Goal: Information Seeking & Learning: Learn about a topic

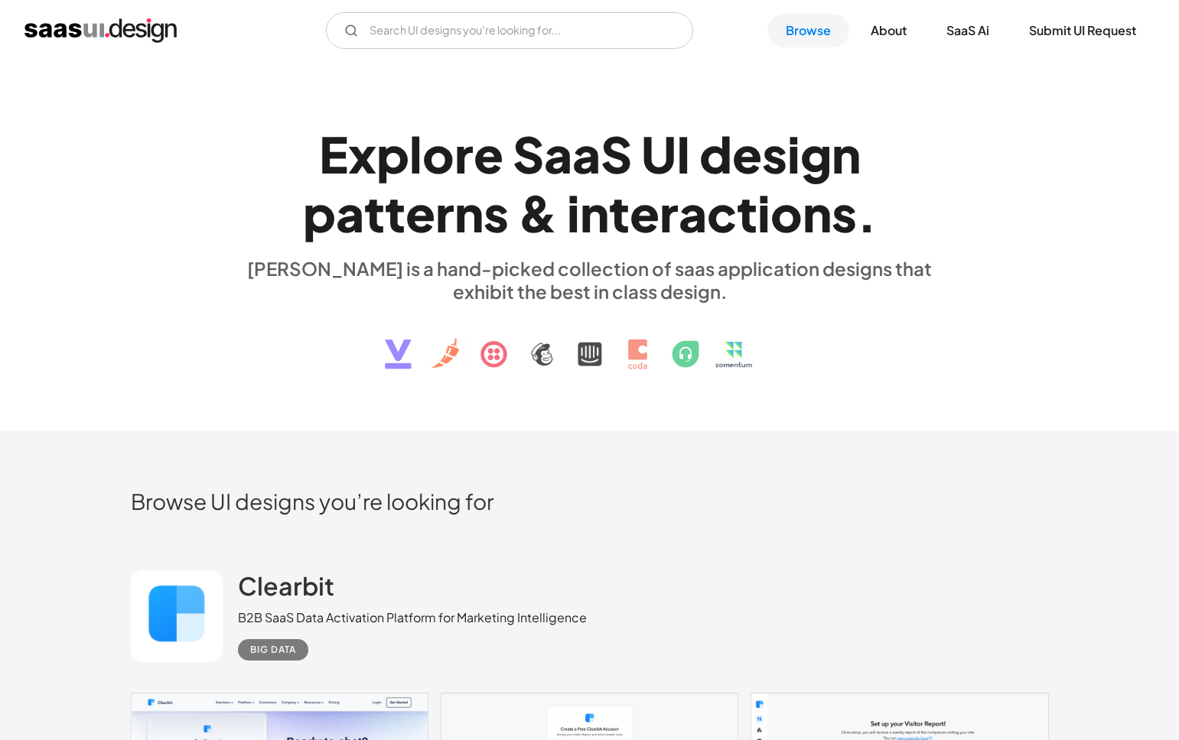
click at [330, 73] on div "E x p l o r e S a a S U I d e s i g n p a t t e r n s & i n t e r a c t i o n s…" at bounding box center [589, 246] width 1179 height 370
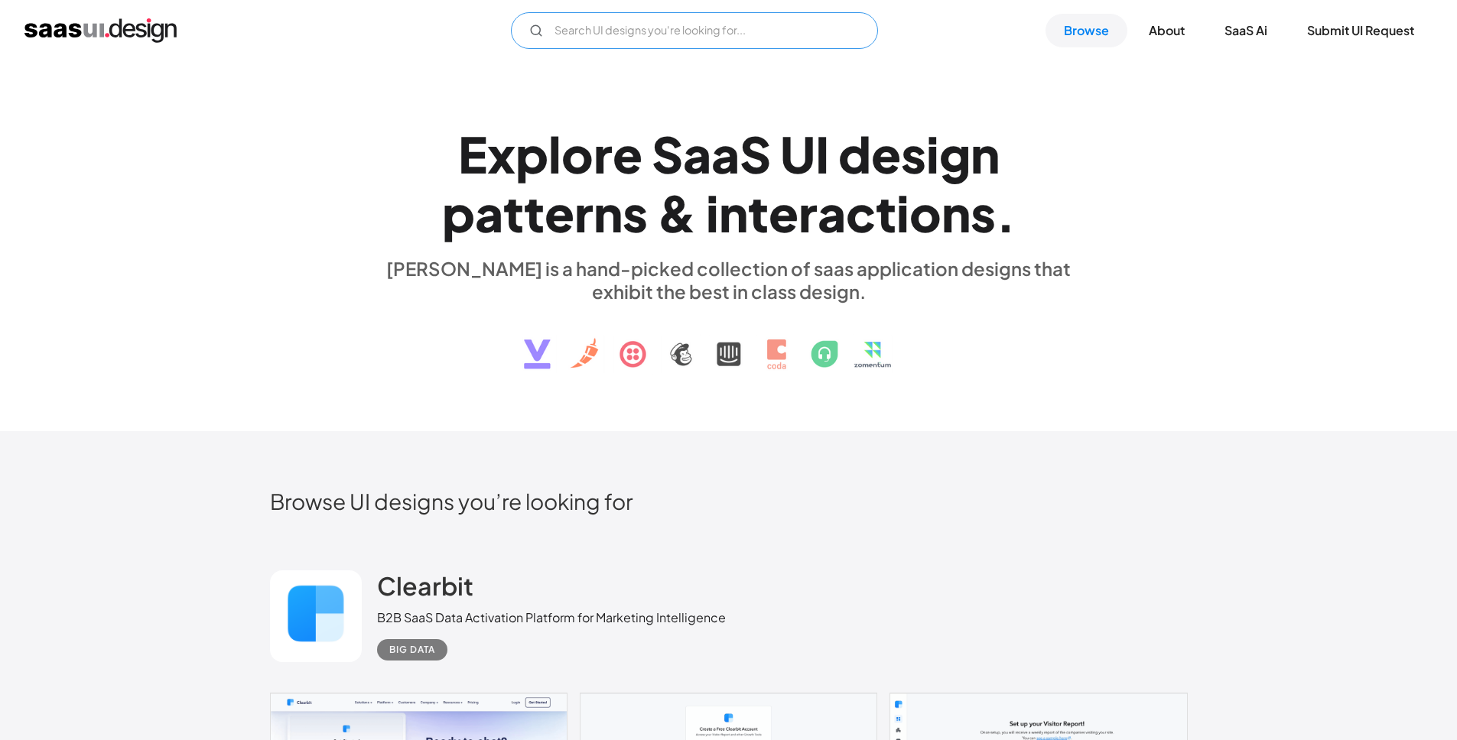
click at [691, 32] on input "Email Form" at bounding box center [694, 30] width 367 height 37
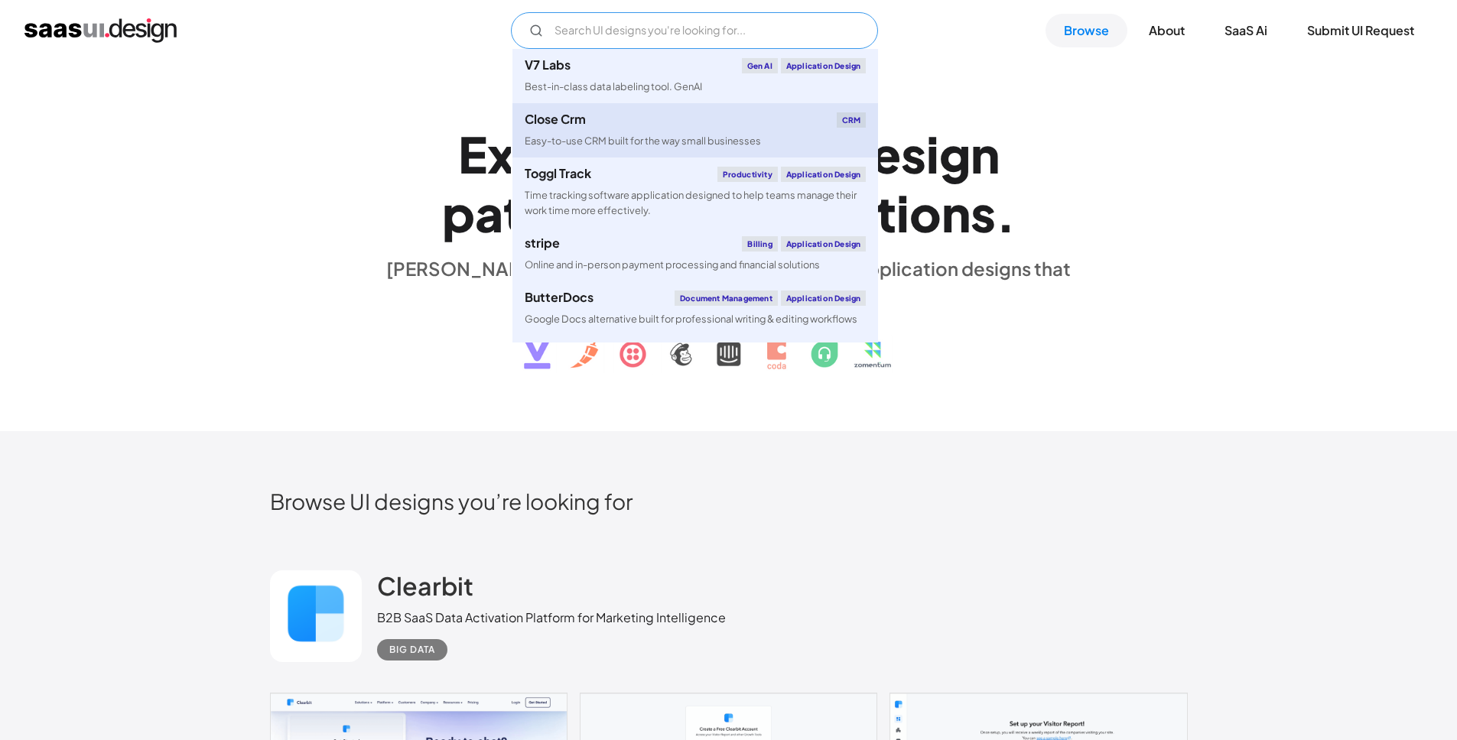
click at [696, 119] on div "Close Crm CRM" at bounding box center [695, 119] width 341 height 15
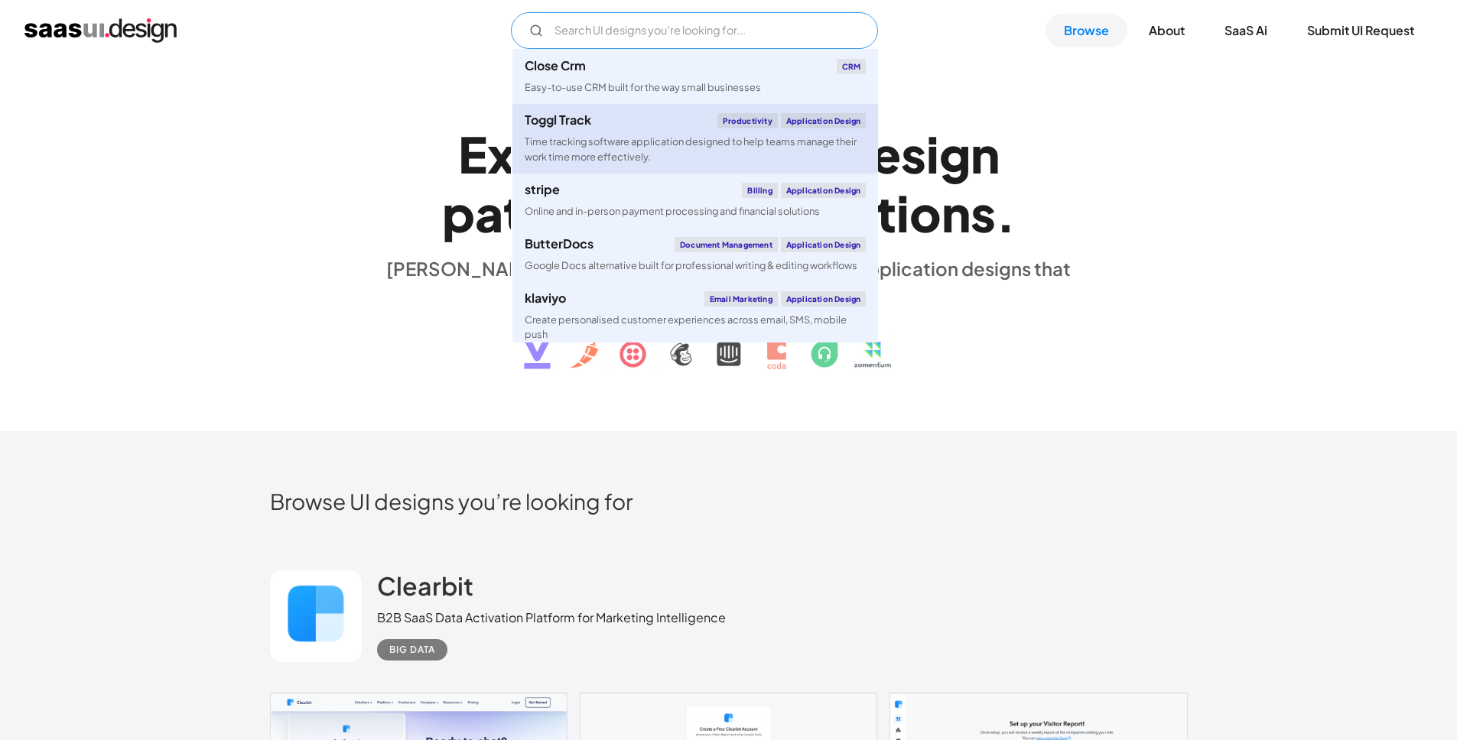
scroll to position [81, 0]
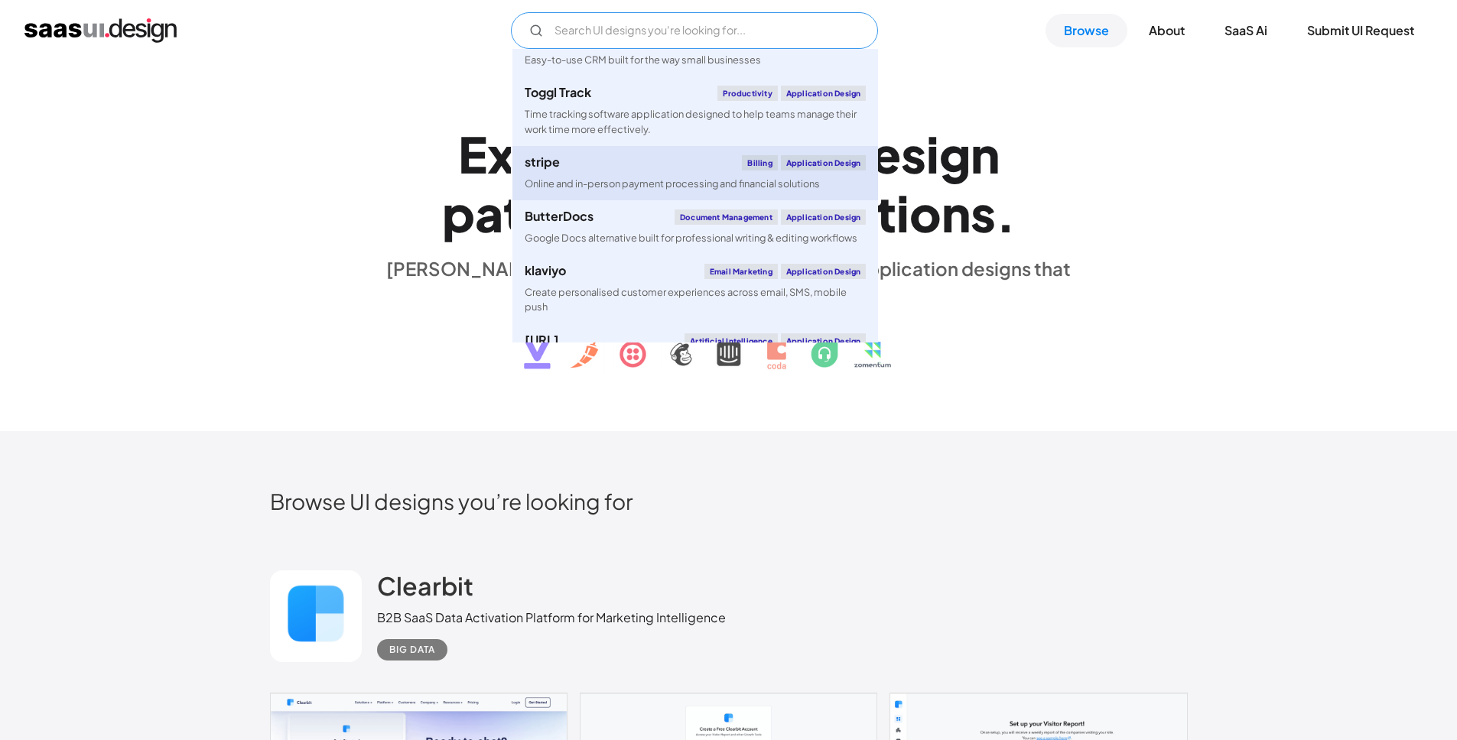
click at [667, 188] on div "Online and in-person payment processing and financial solutions" at bounding box center [672, 184] width 295 height 15
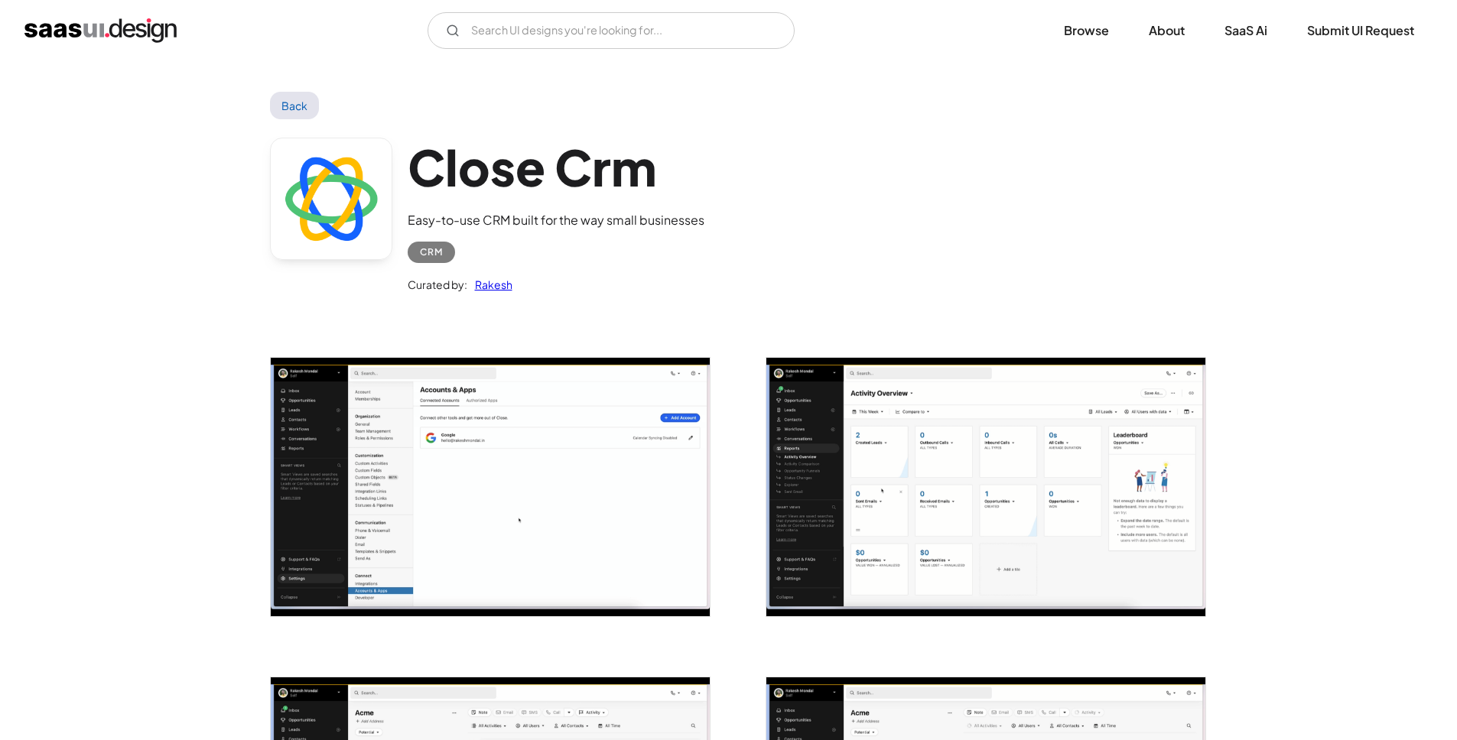
click at [558, 432] on img "open lightbox" at bounding box center [490, 487] width 439 height 259
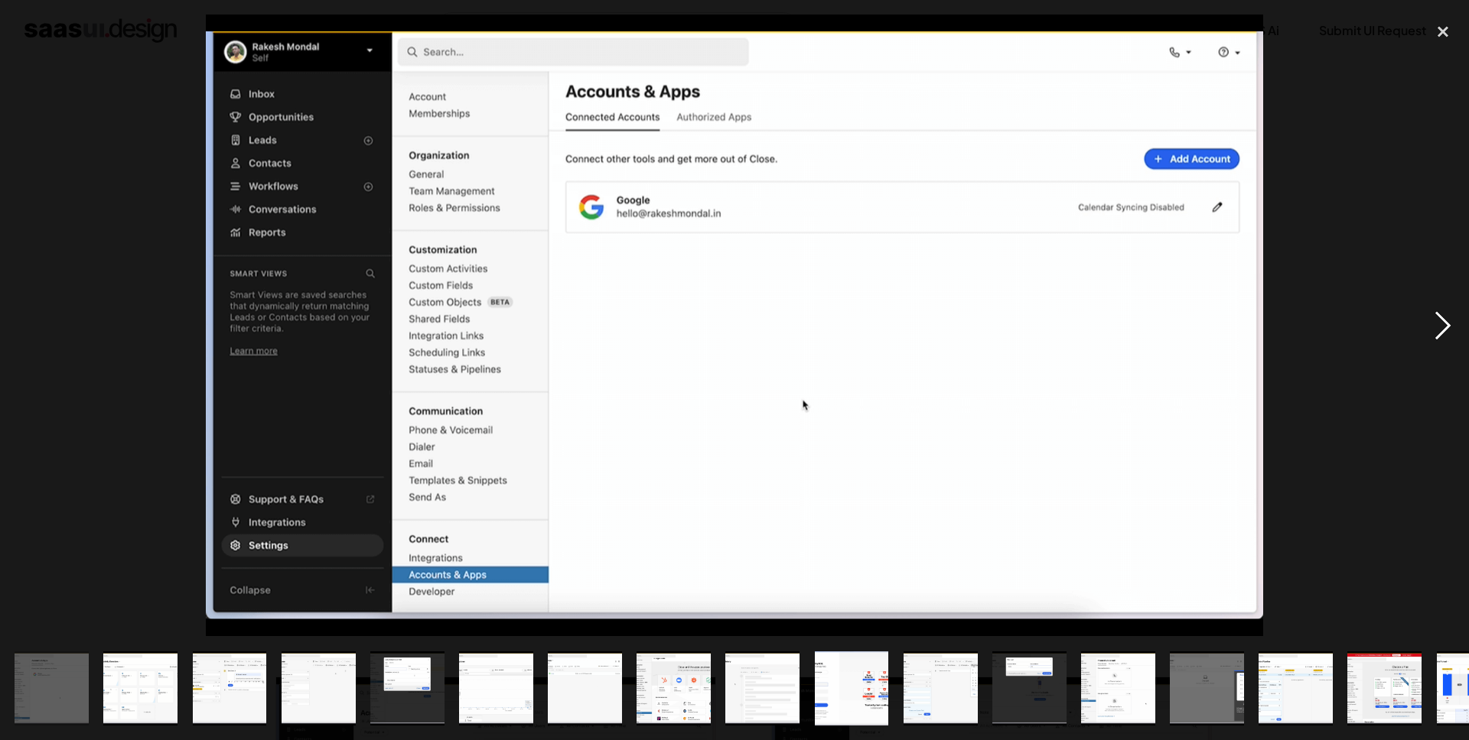
click at [1430, 321] on div "next image" at bounding box center [1443, 326] width 52 height 622
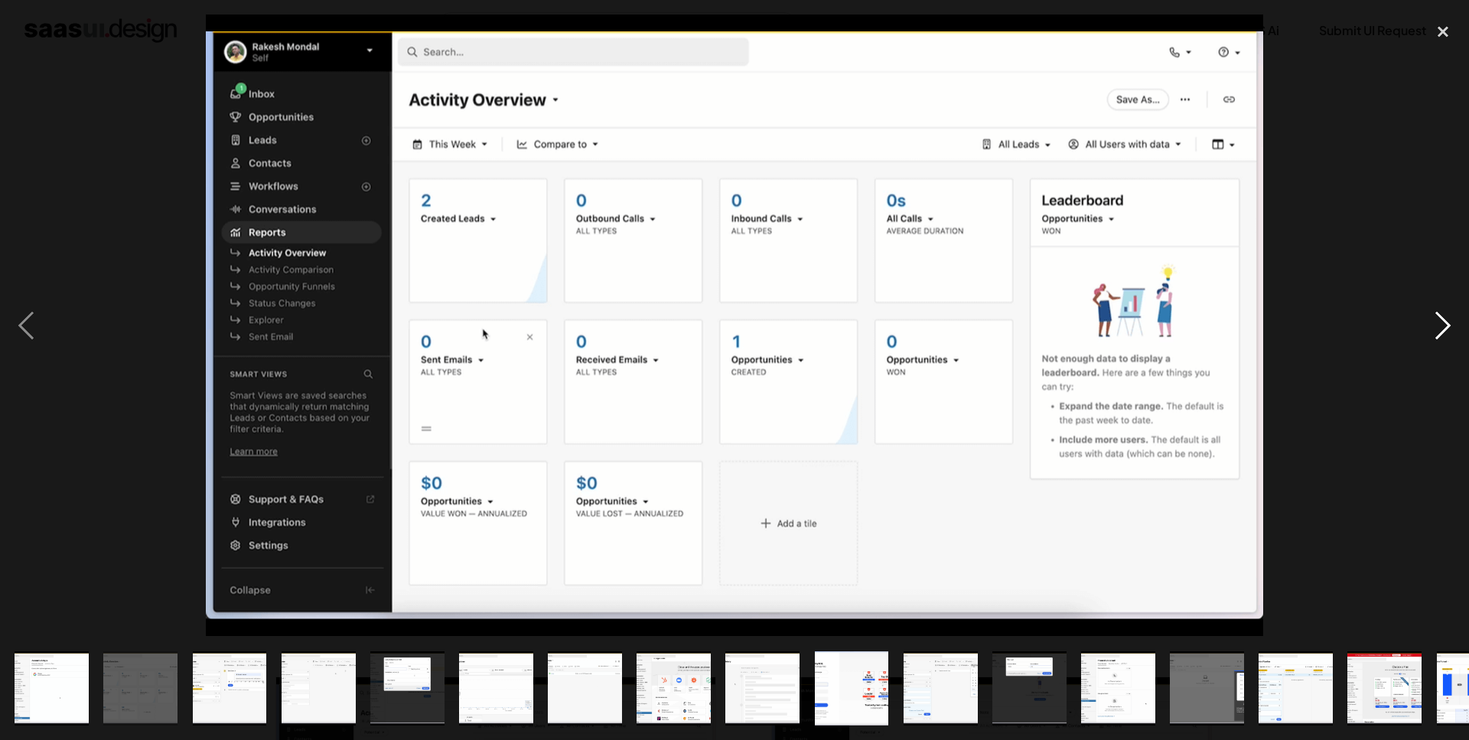
click at [1430, 321] on div "next image" at bounding box center [1443, 326] width 52 height 622
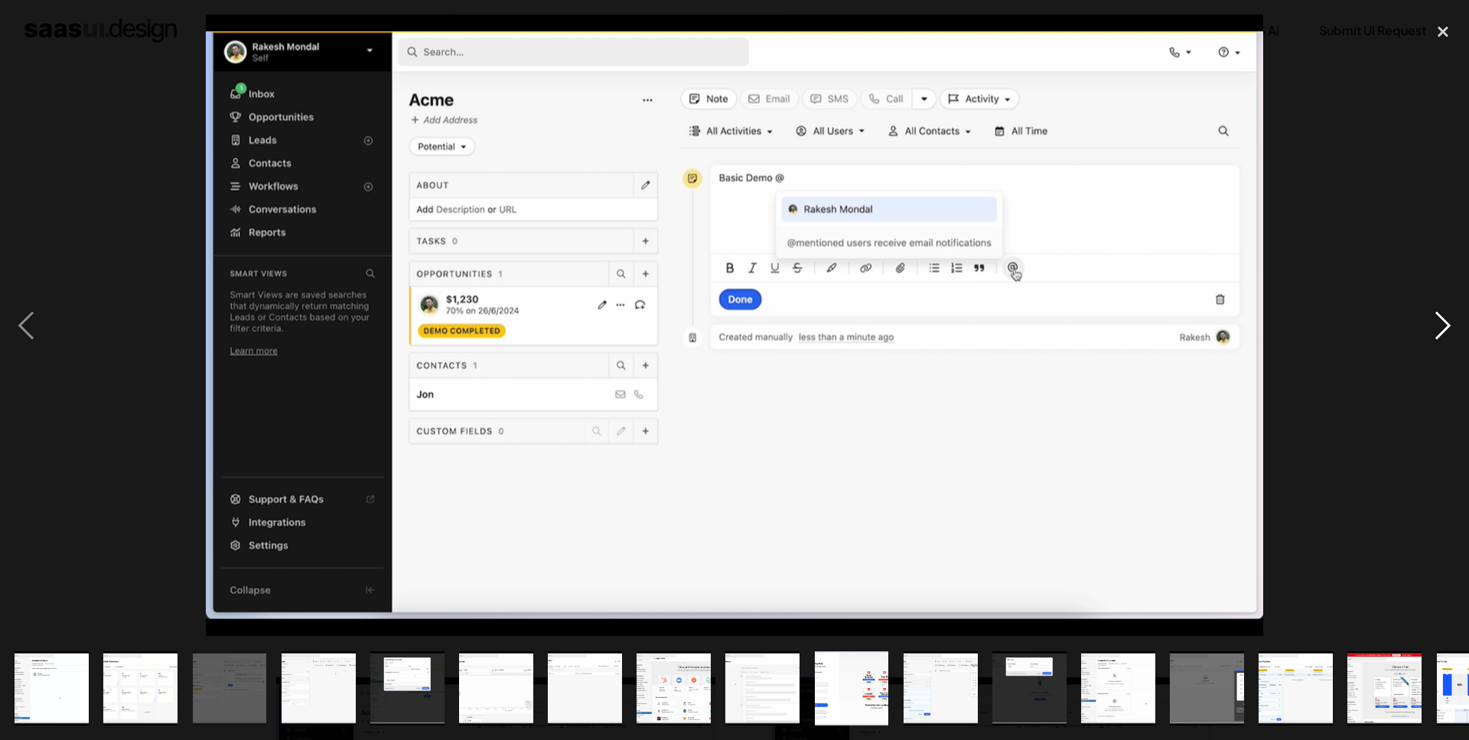
click at [1430, 321] on div "next image" at bounding box center [1443, 326] width 52 height 622
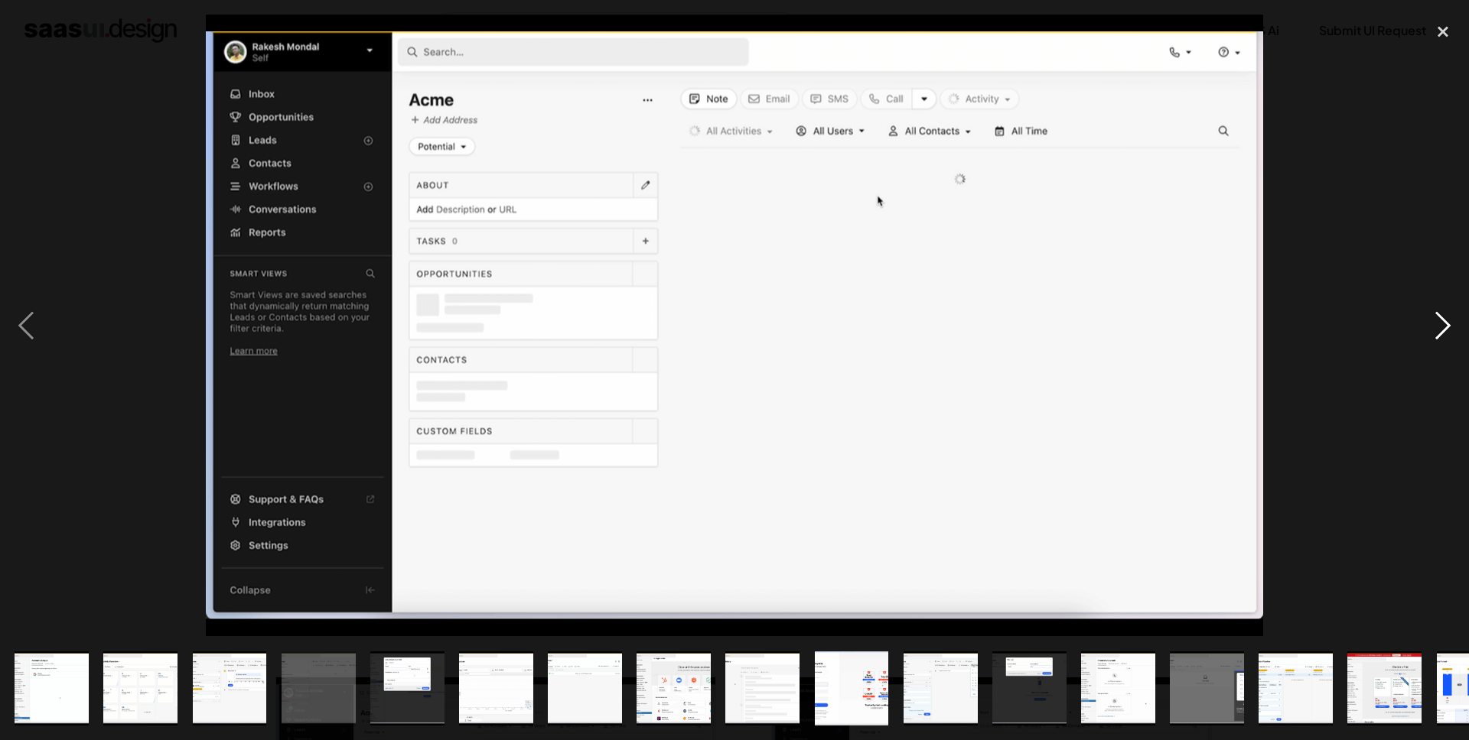
click at [1430, 321] on div "next image" at bounding box center [1443, 326] width 52 height 622
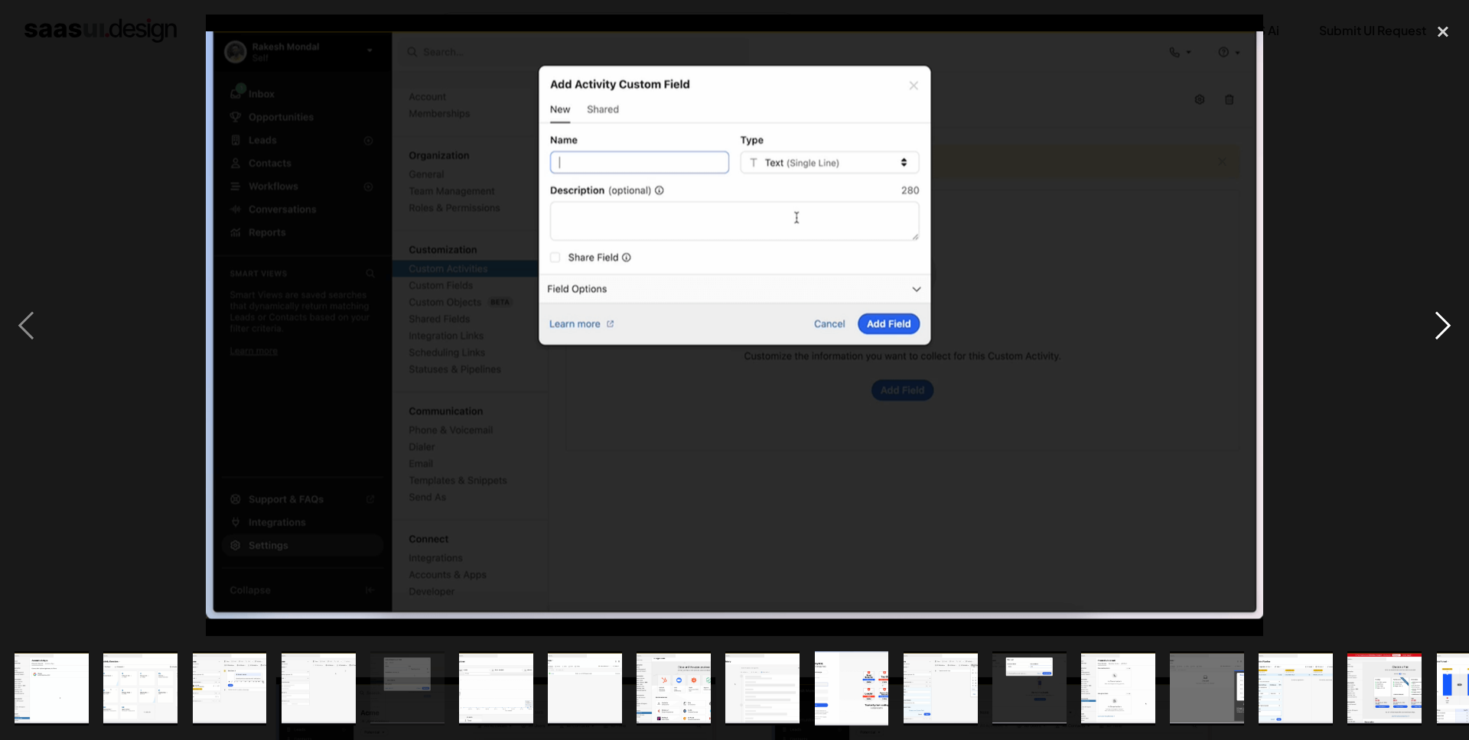
click at [1430, 321] on div "next image" at bounding box center [1443, 326] width 52 height 622
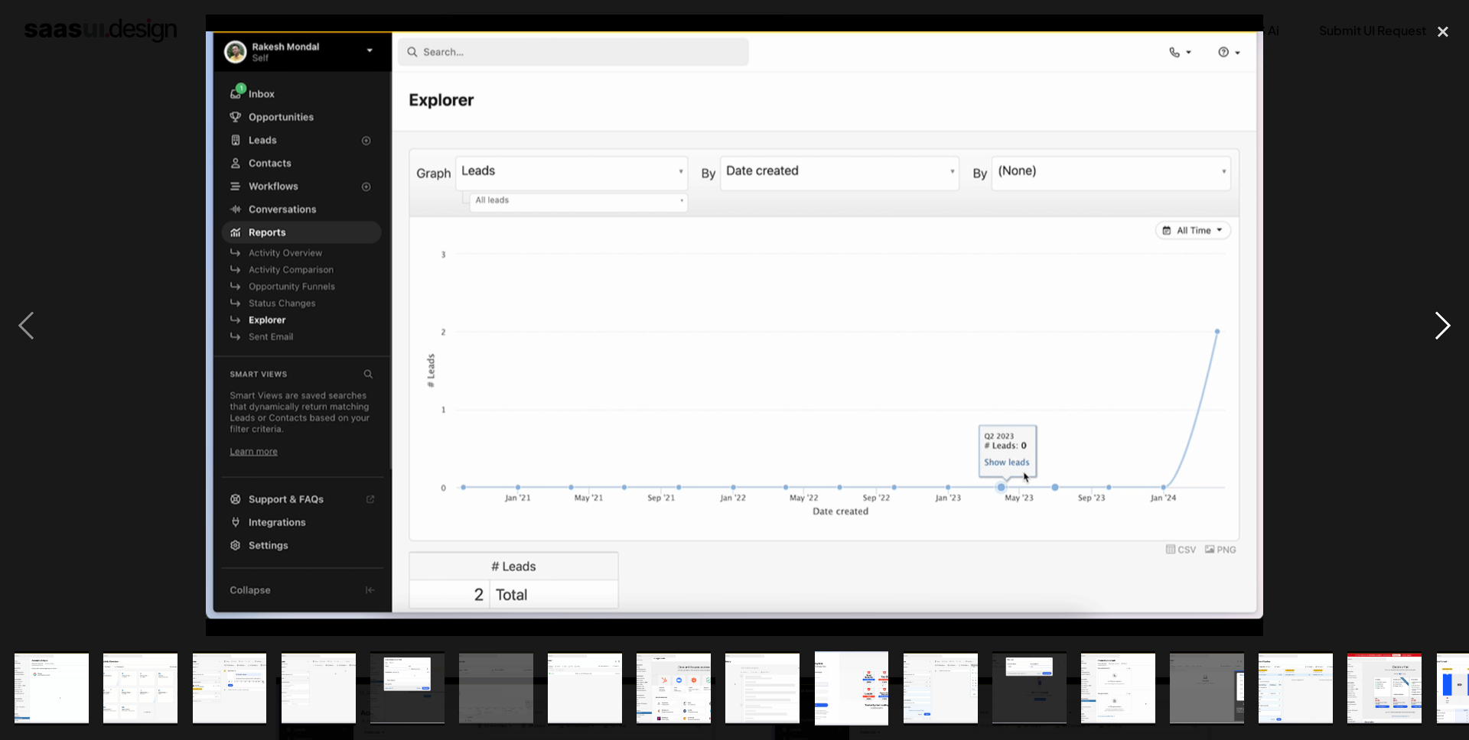
click at [1430, 321] on div "next image" at bounding box center [1443, 326] width 52 height 622
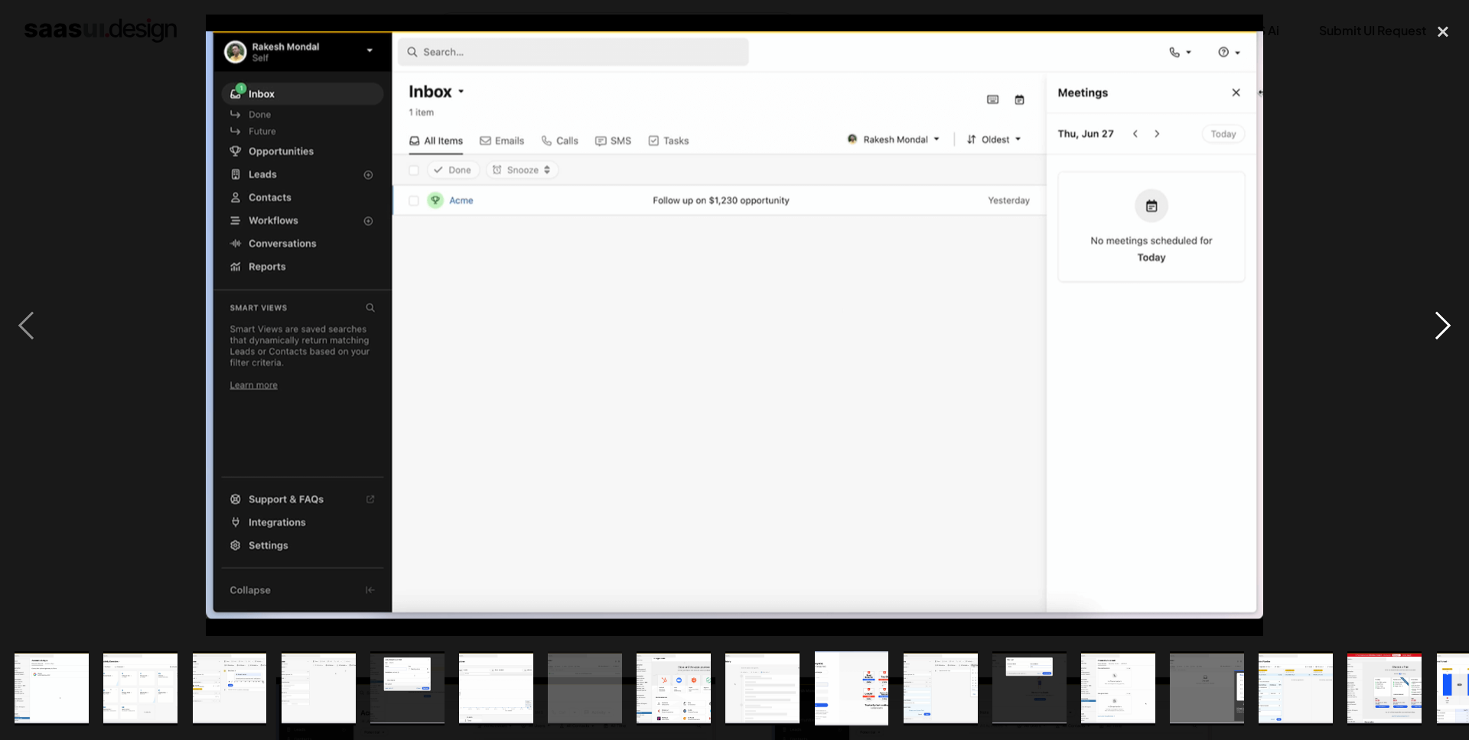
click at [1430, 321] on div "next image" at bounding box center [1443, 326] width 52 height 622
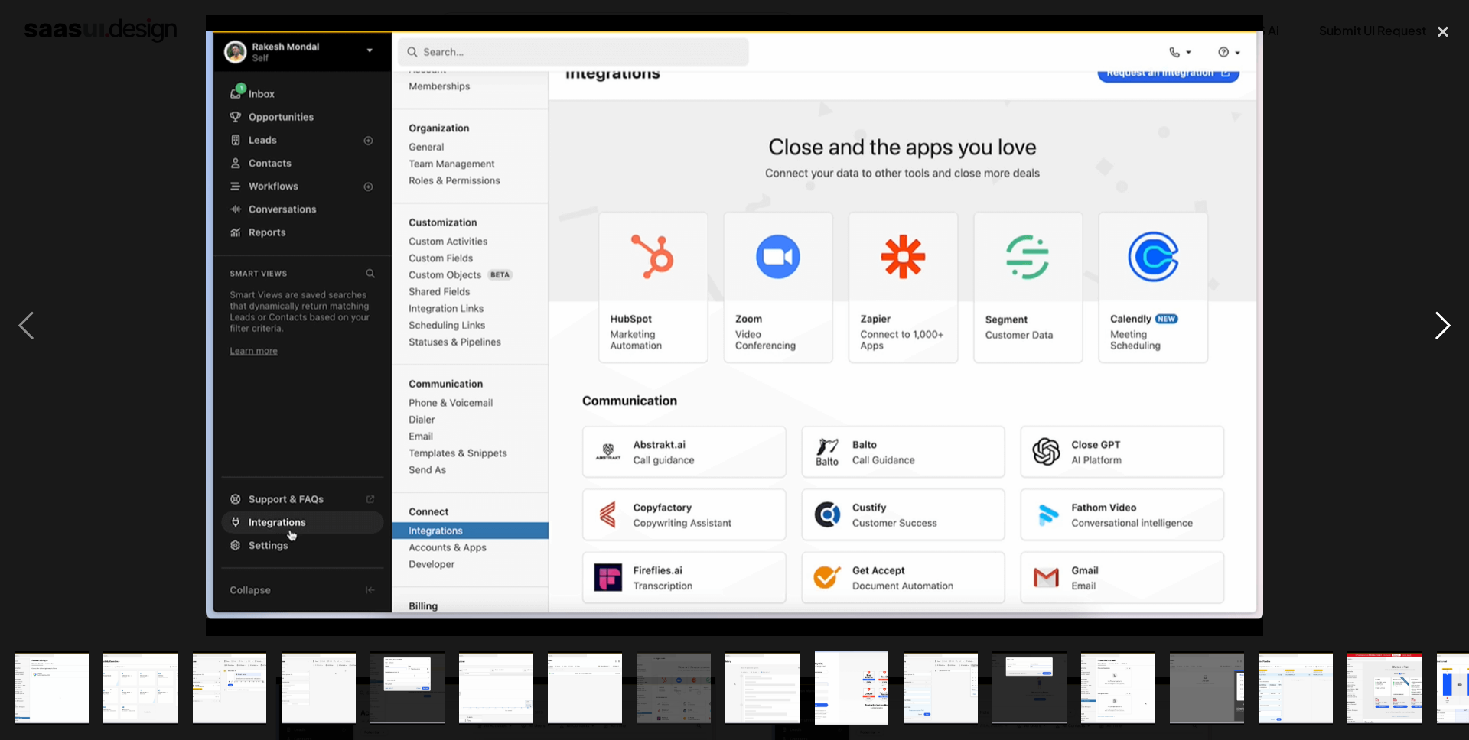
click at [1430, 321] on div "next image" at bounding box center [1443, 326] width 52 height 622
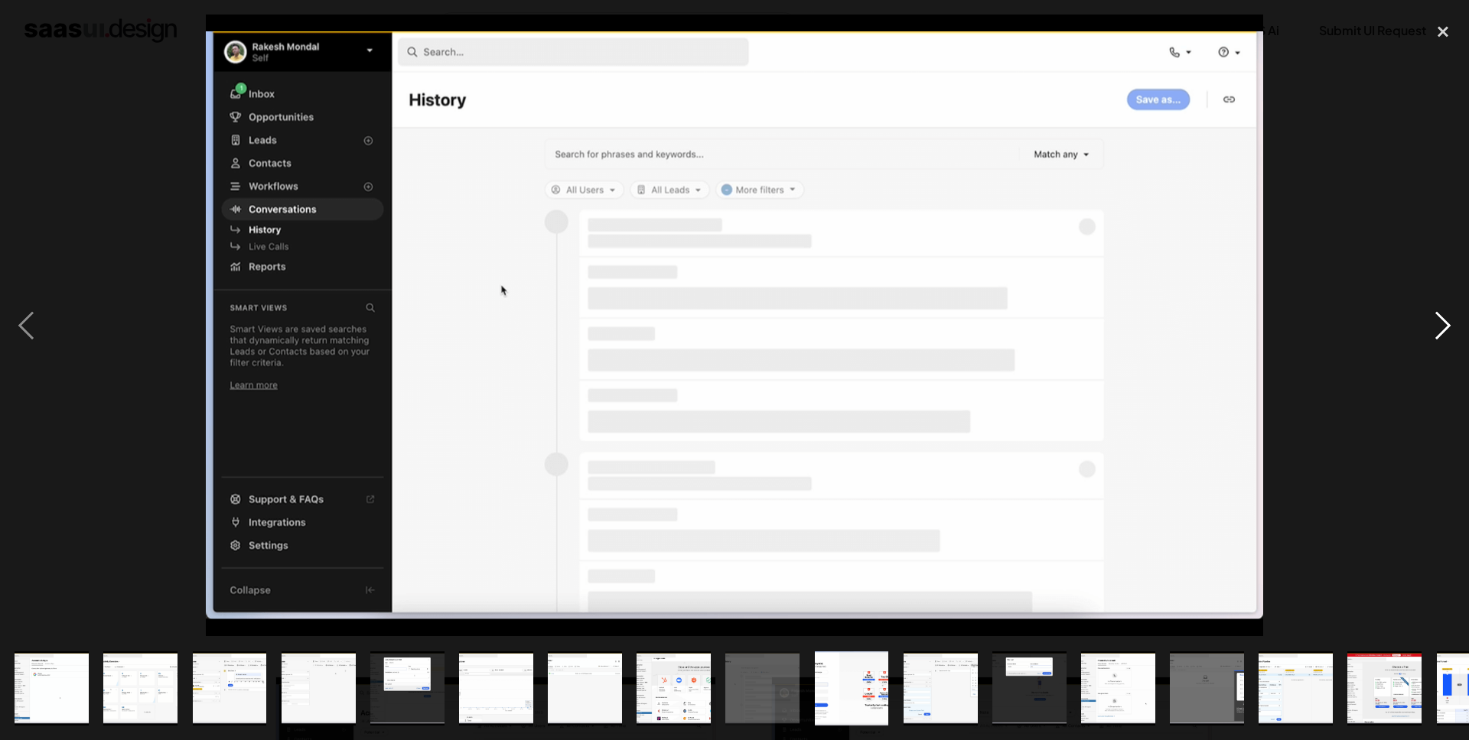
click at [1430, 321] on div "next image" at bounding box center [1443, 326] width 52 height 622
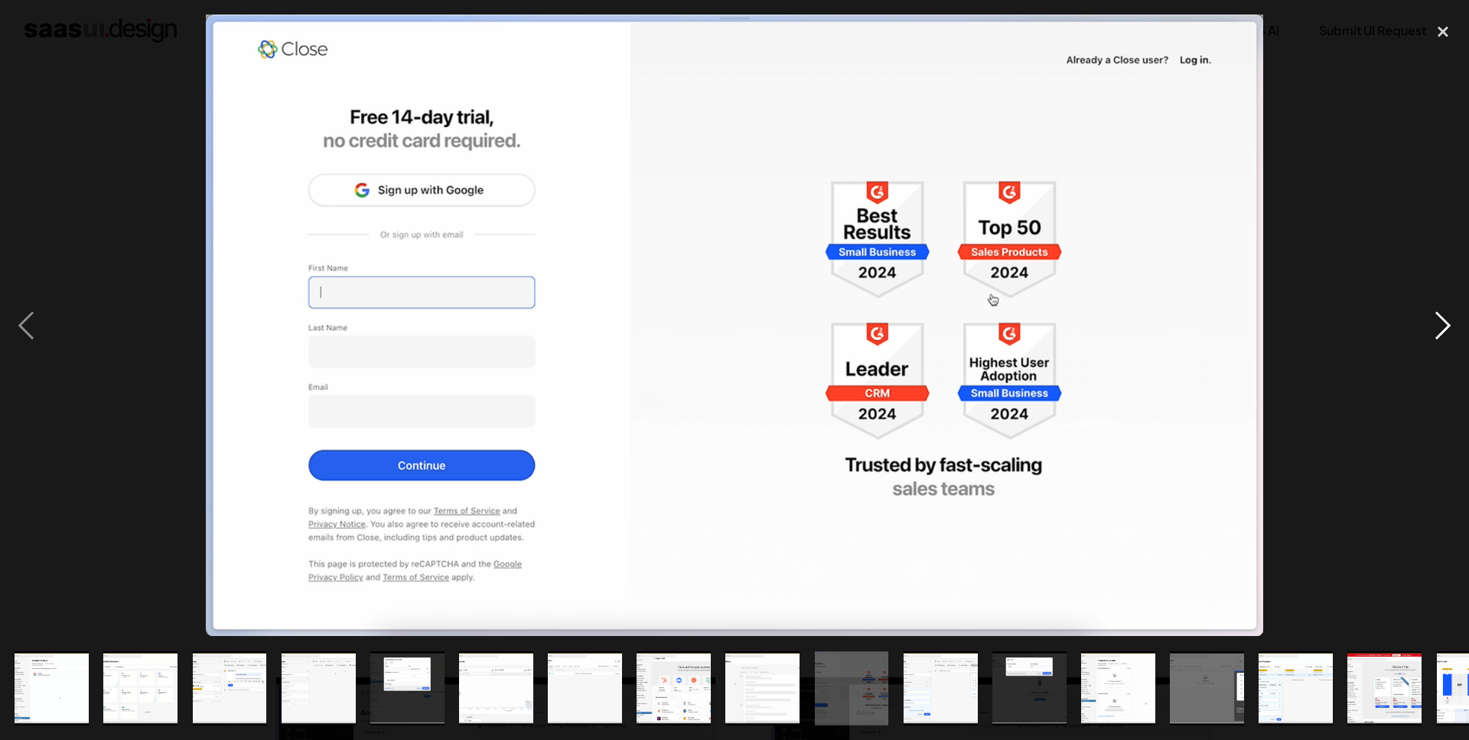
click at [1430, 321] on div "next image" at bounding box center [1443, 326] width 52 height 622
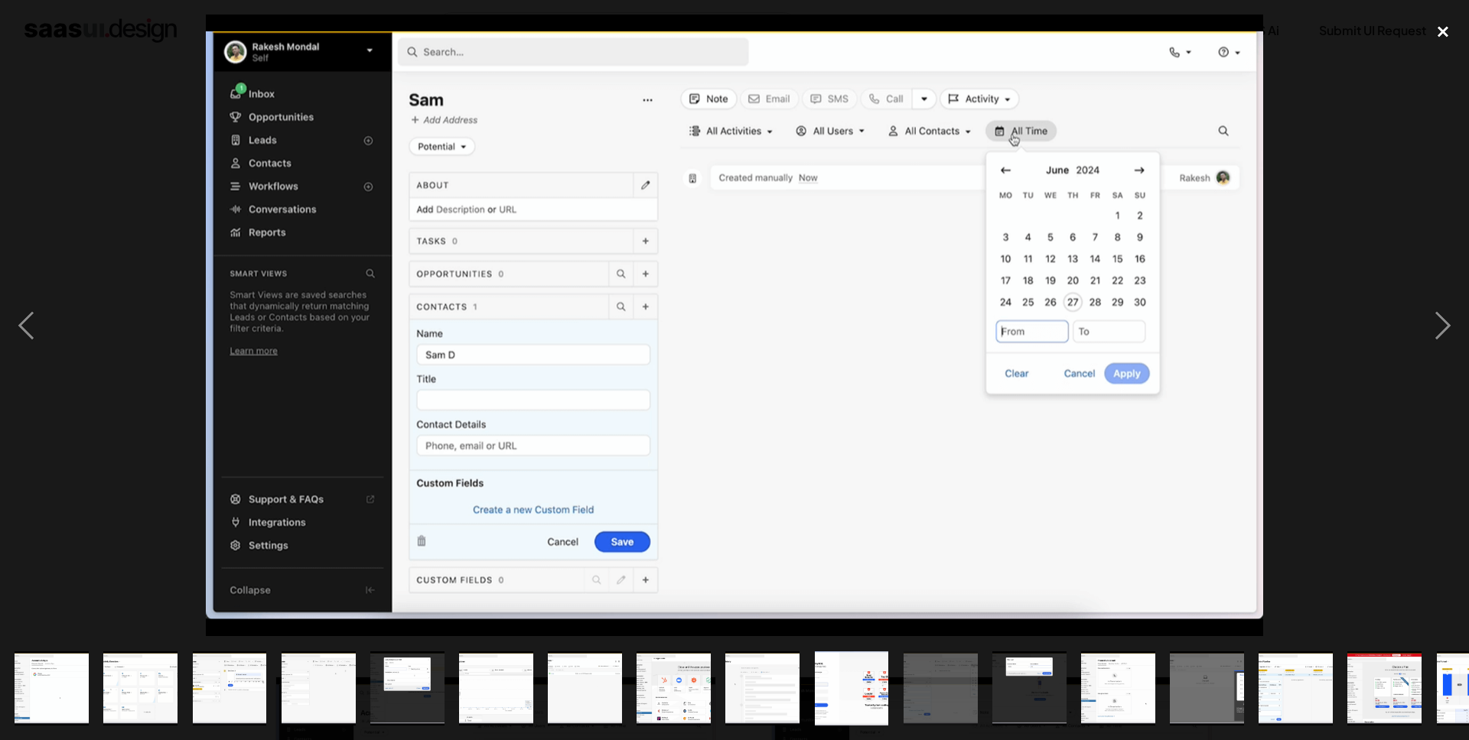
click at [1435, 33] on div "close lightbox" at bounding box center [1443, 32] width 52 height 34
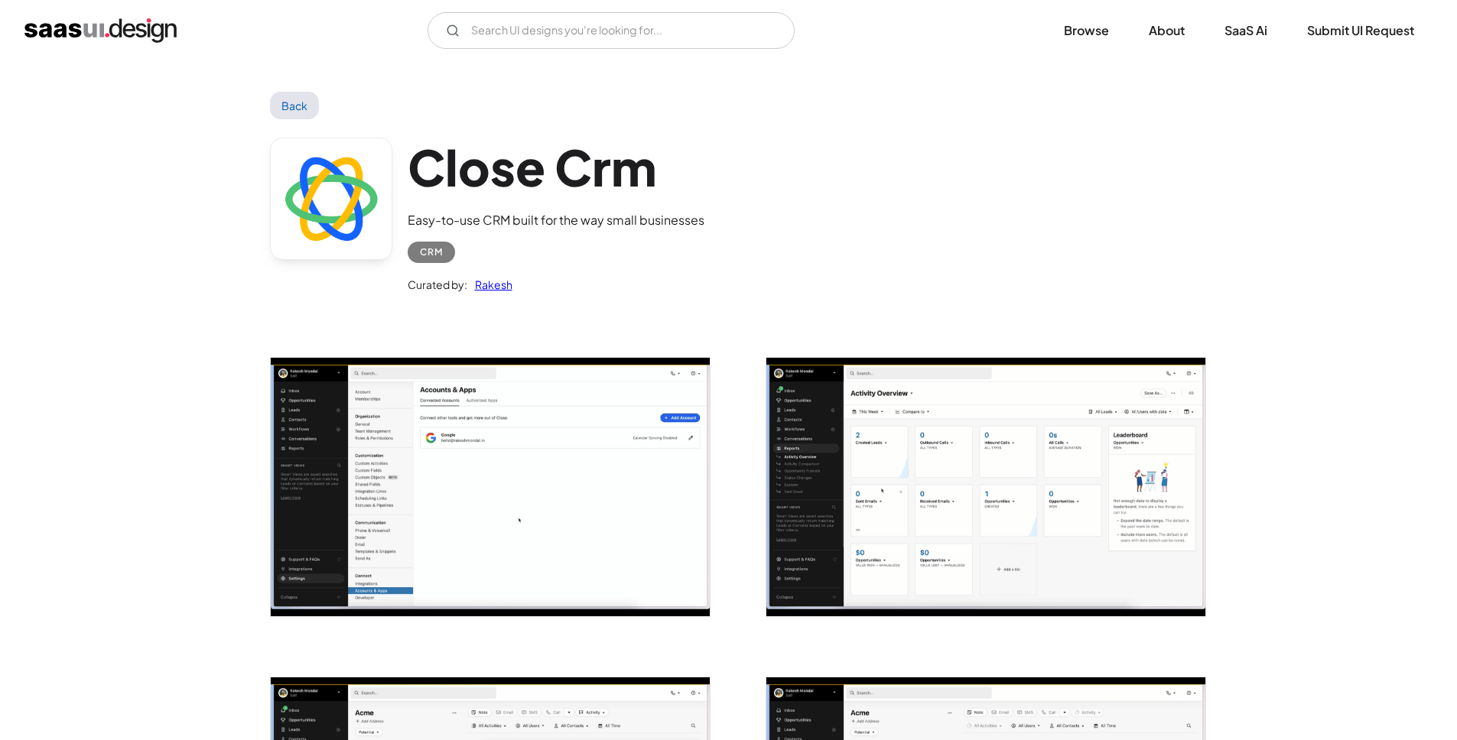
click at [309, 95] on link "Back" at bounding box center [295, 106] width 50 height 28
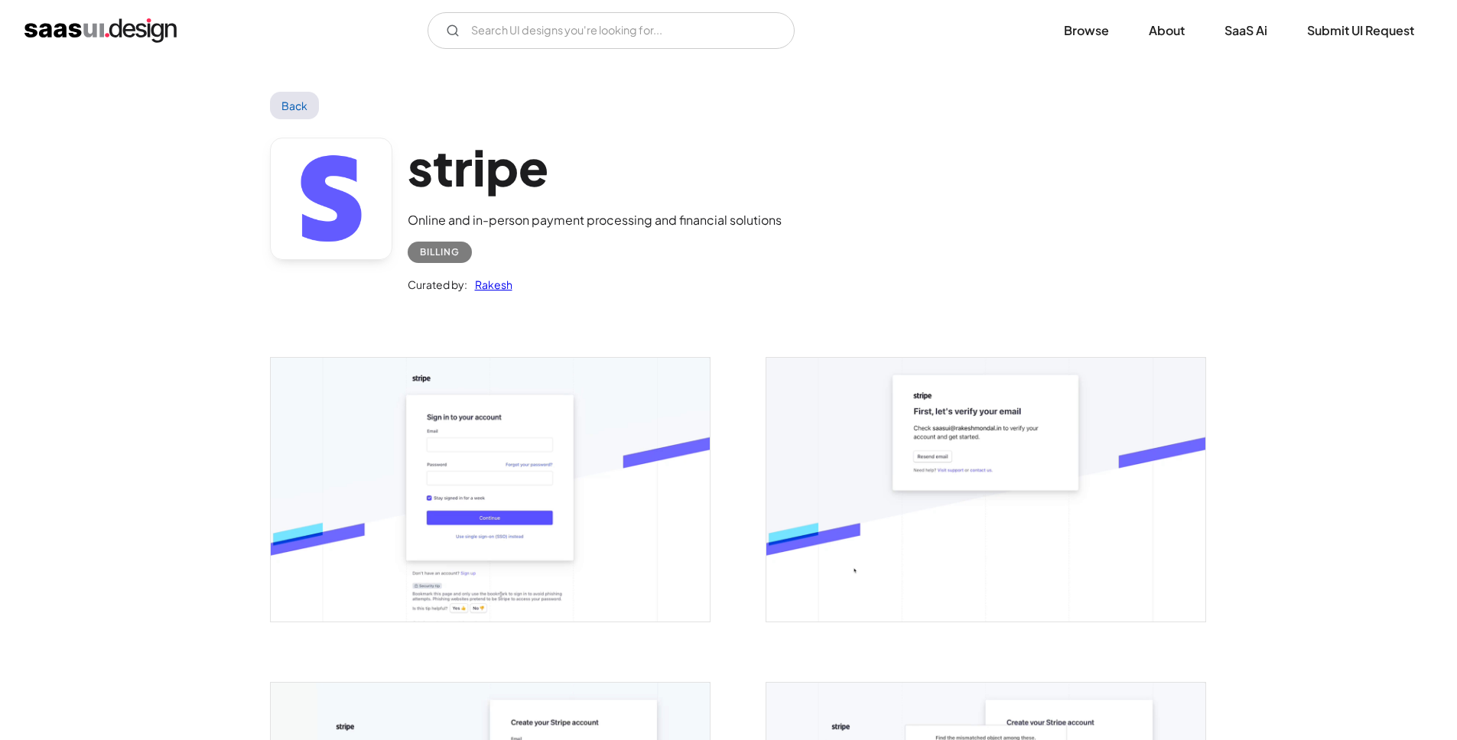
click at [535, 441] on img "open lightbox" at bounding box center [490, 489] width 439 height 263
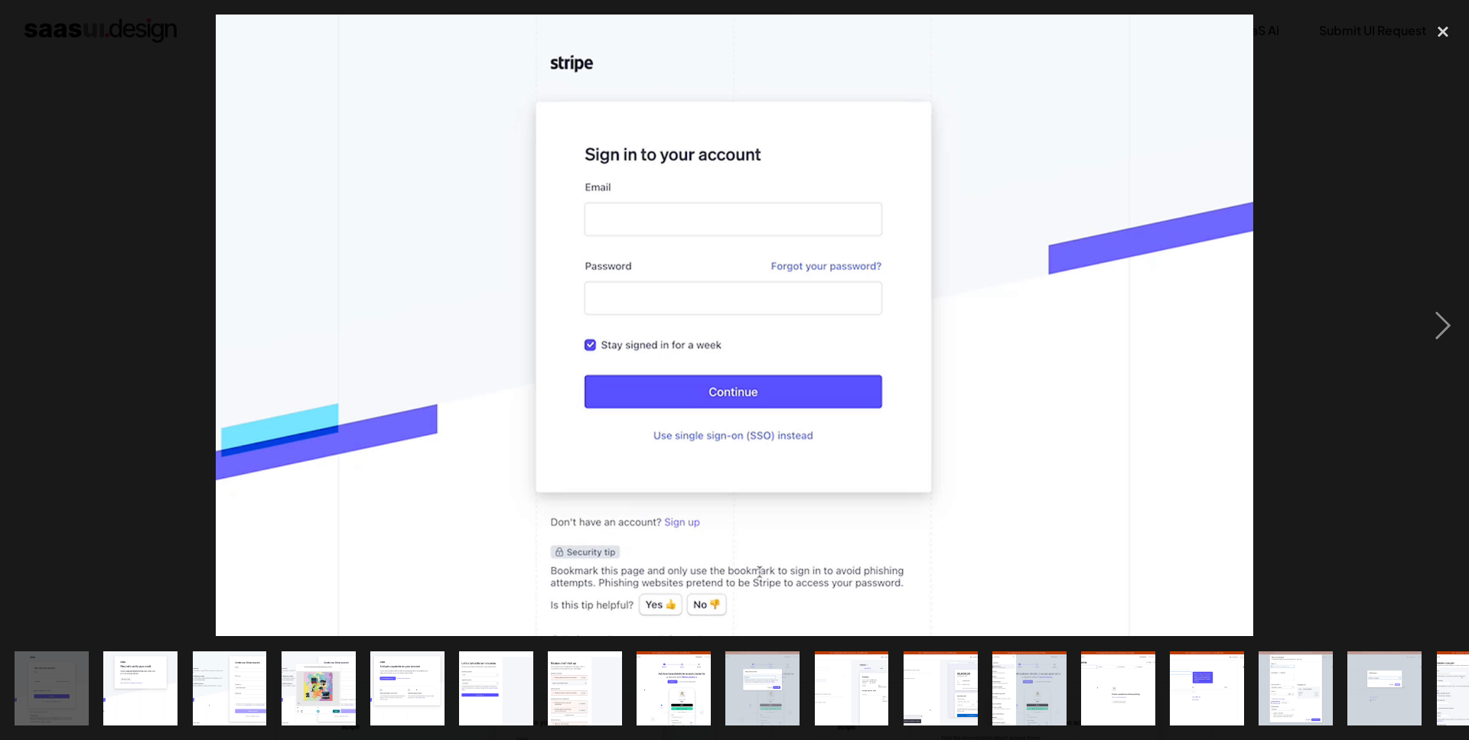
click at [1291, 303] on div at bounding box center [734, 326] width 1469 height 622
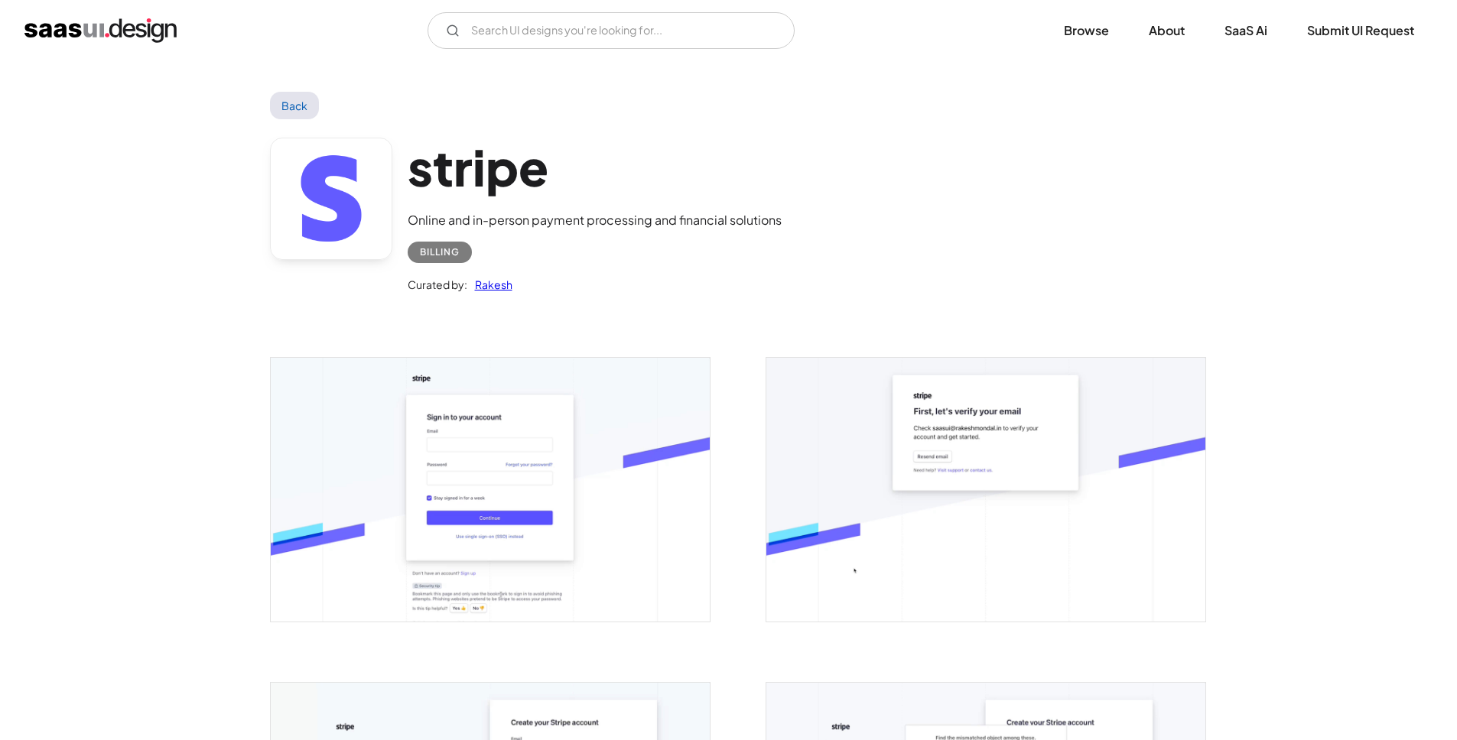
click at [809, 390] on img "open lightbox" at bounding box center [985, 489] width 439 height 263
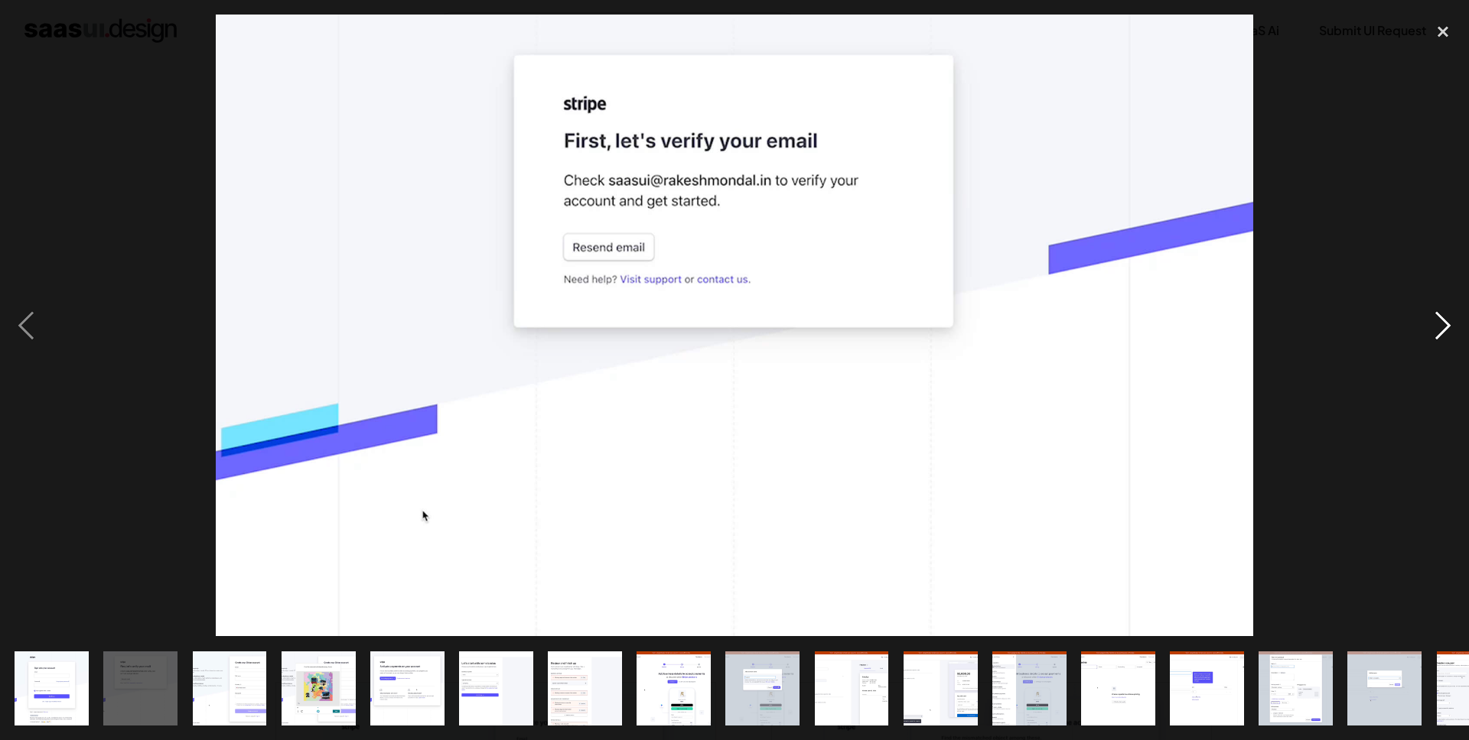
click at [1429, 340] on div "next image" at bounding box center [1443, 326] width 52 height 622
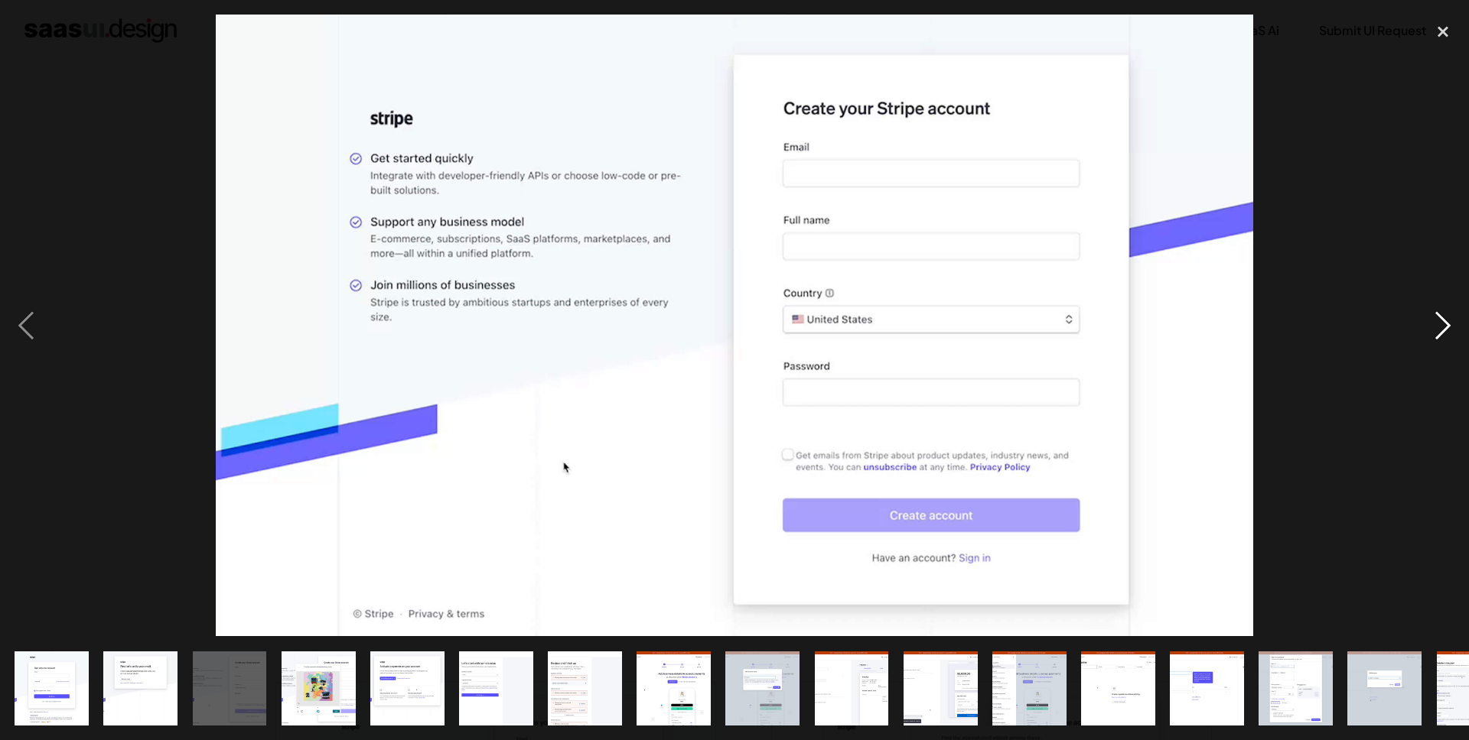
click at [1429, 340] on div "next image" at bounding box center [1443, 326] width 52 height 622
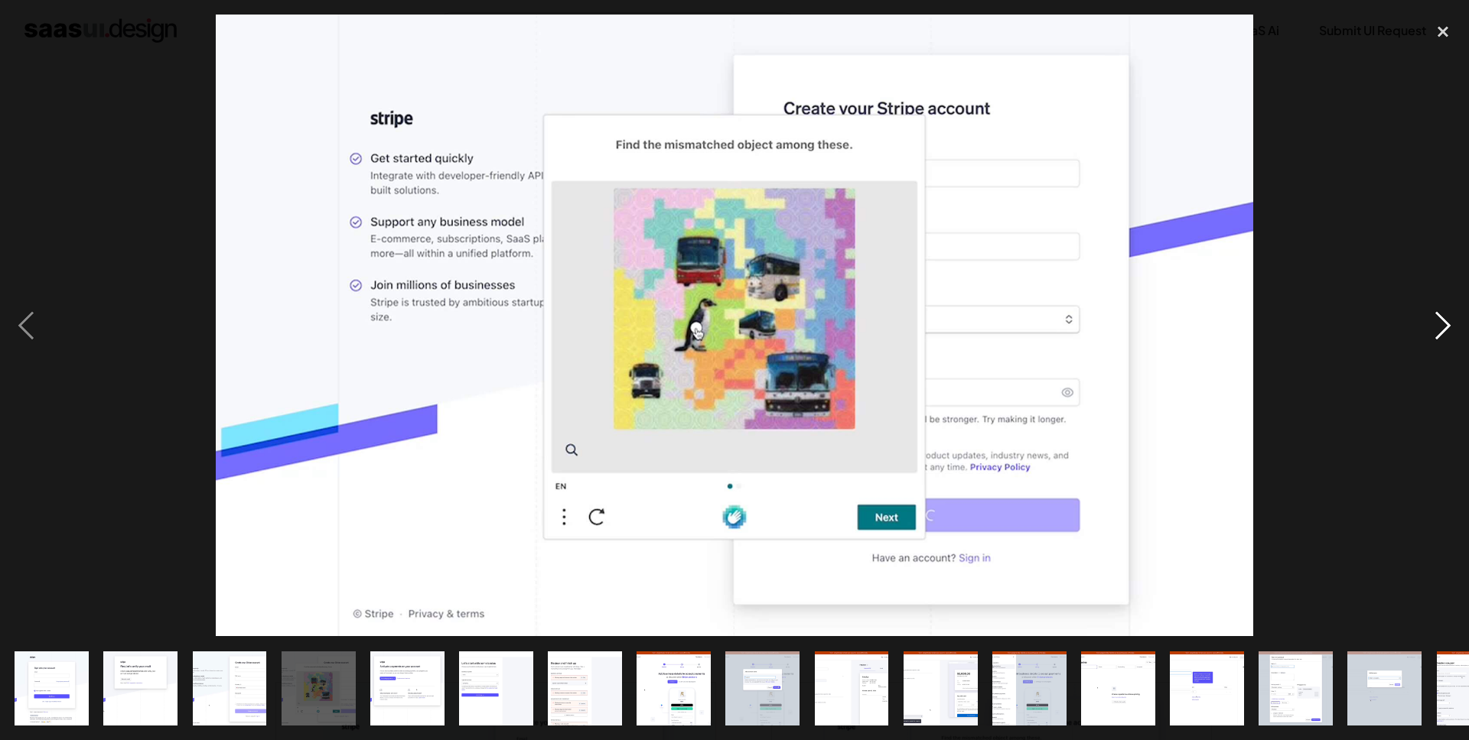
click at [1429, 340] on div "next image" at bounding box center [1443, 326] width 52 height 622
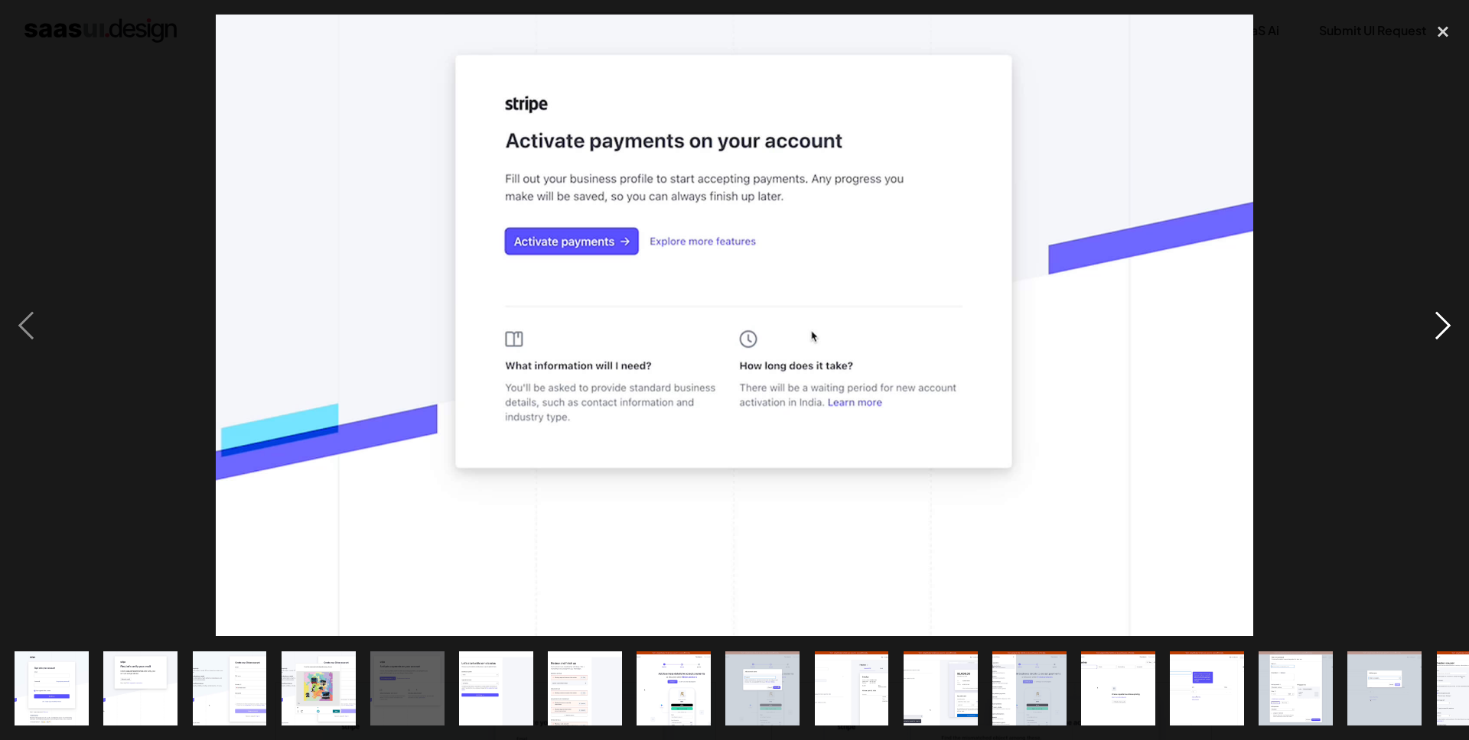
click at [1429, 340] on div "next image" at bounding box center [1443, 326] width 52 height 622
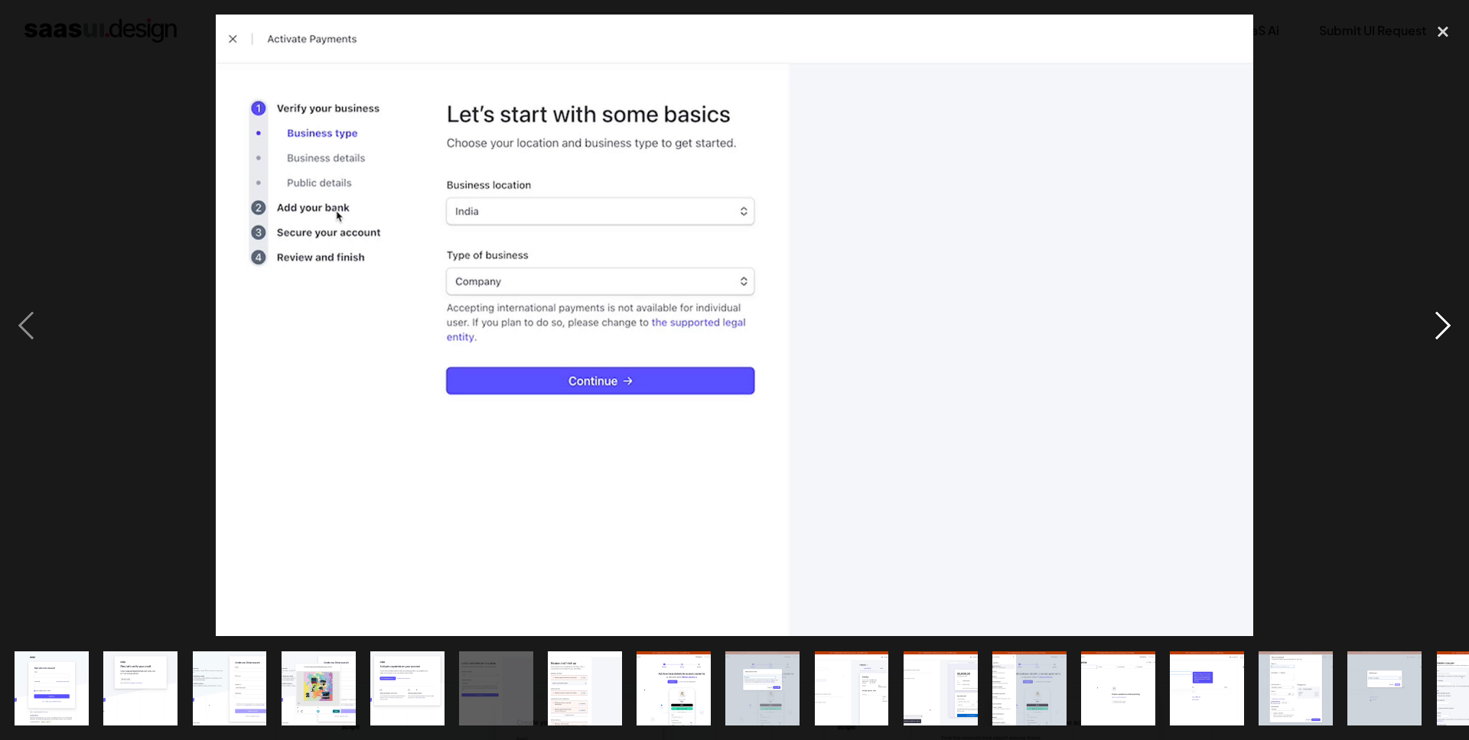
click at [1429, 340] on div "next image" at bounding box center [1443, 326] width 52 height 622
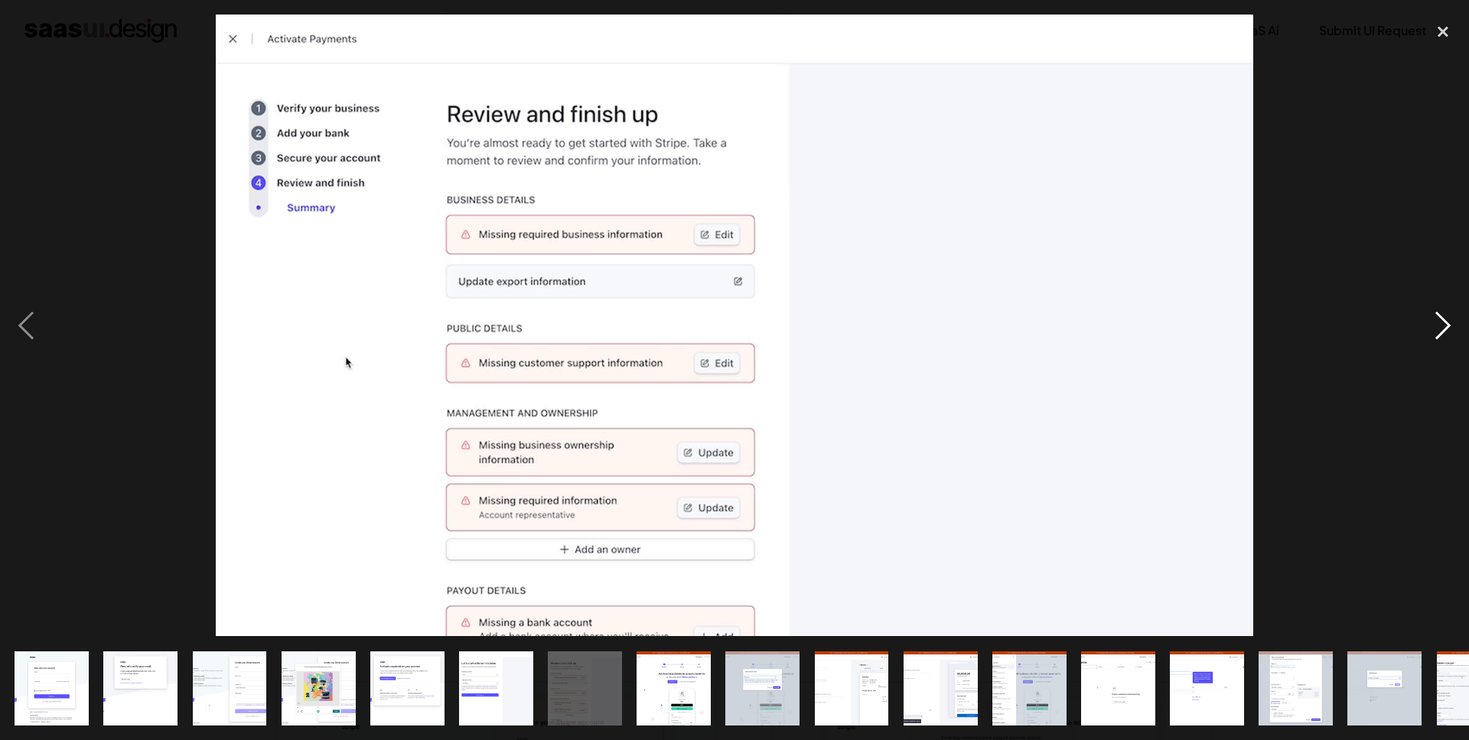
click at [1429, 340] on div "next image" at bounding box center [1443, 326] width 52 height 622
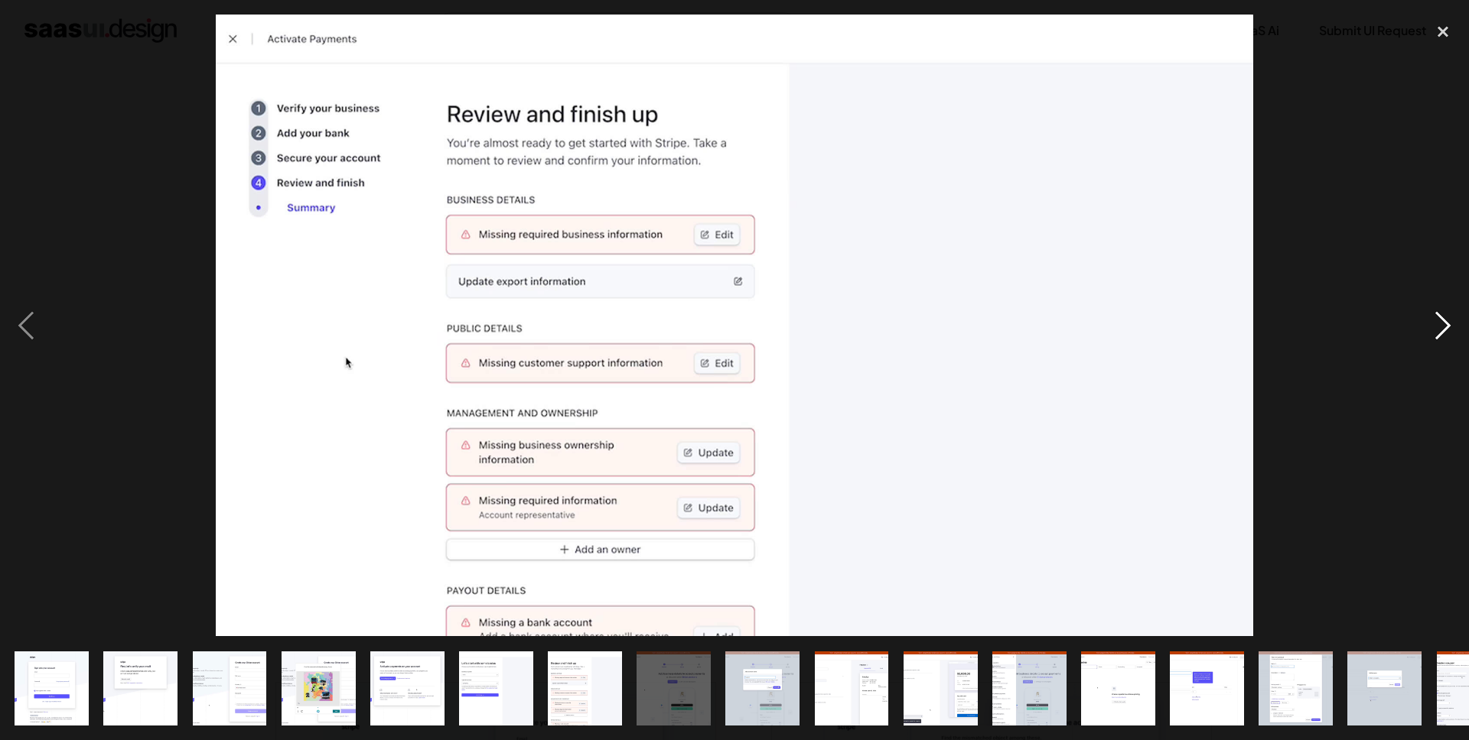
click at [1429, 340] on div "next image" at bounding box center [1443, 326] width 52 height 622
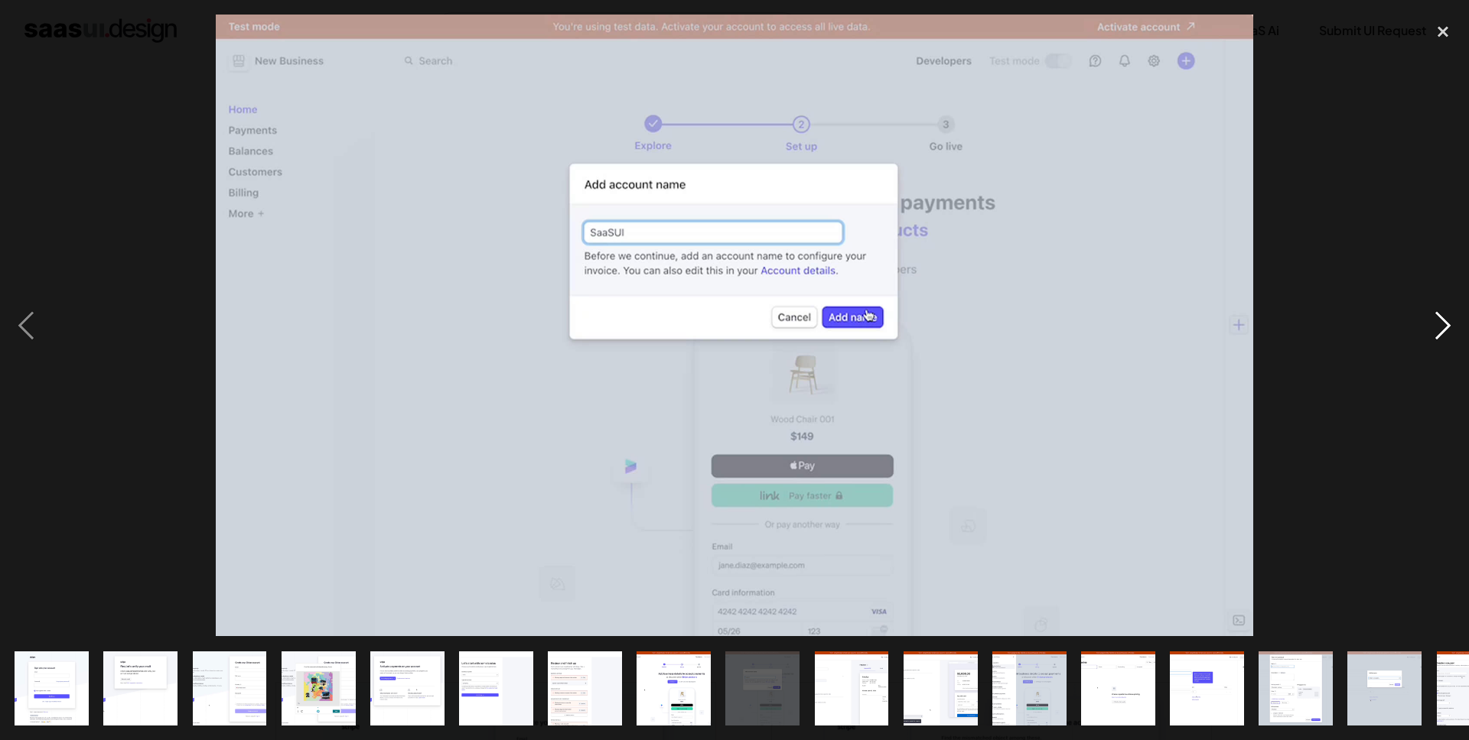
click at [1429, 340] on div "next image" at bounding box center [1443, 326] width 52 height 622
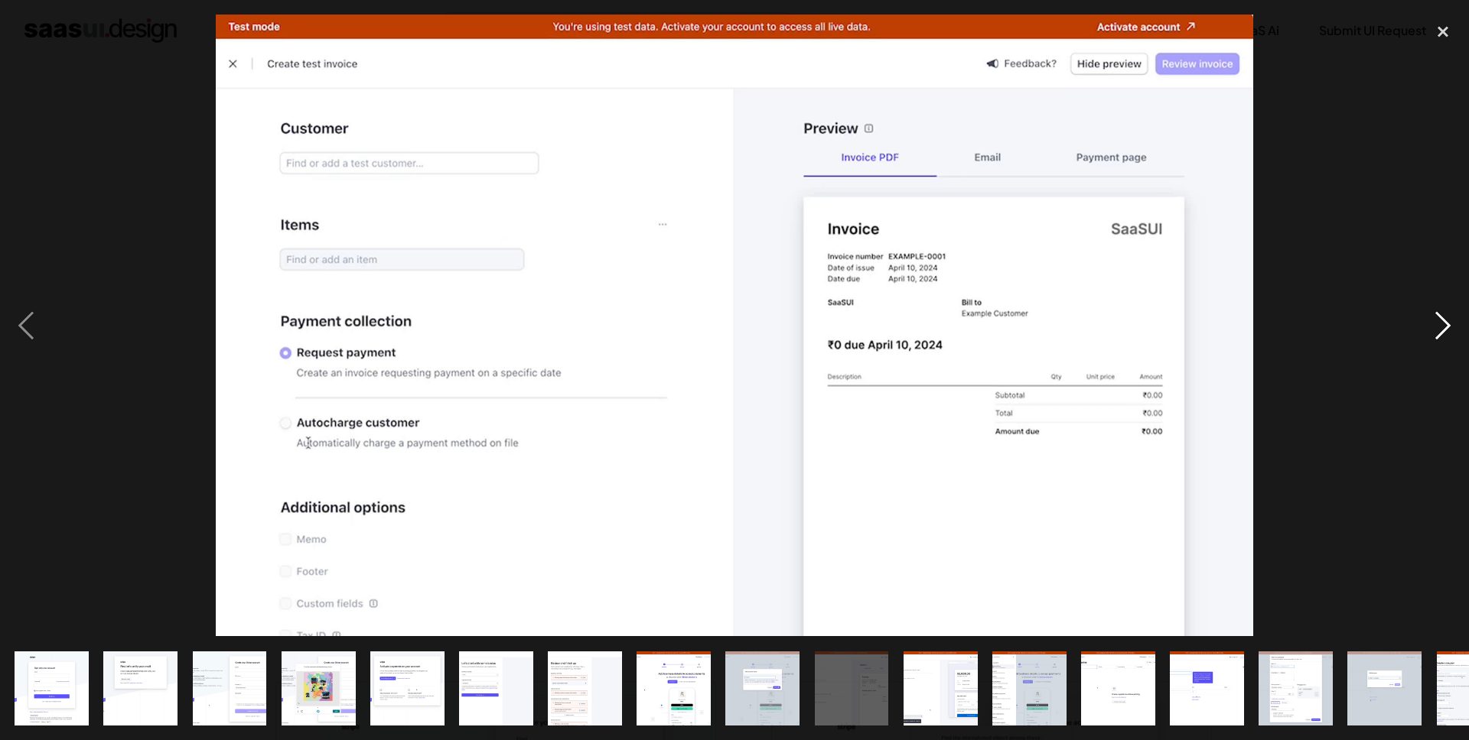
click at [1429, 340] on div "next image" at bounding box center [1443, 326] width 52 height 622
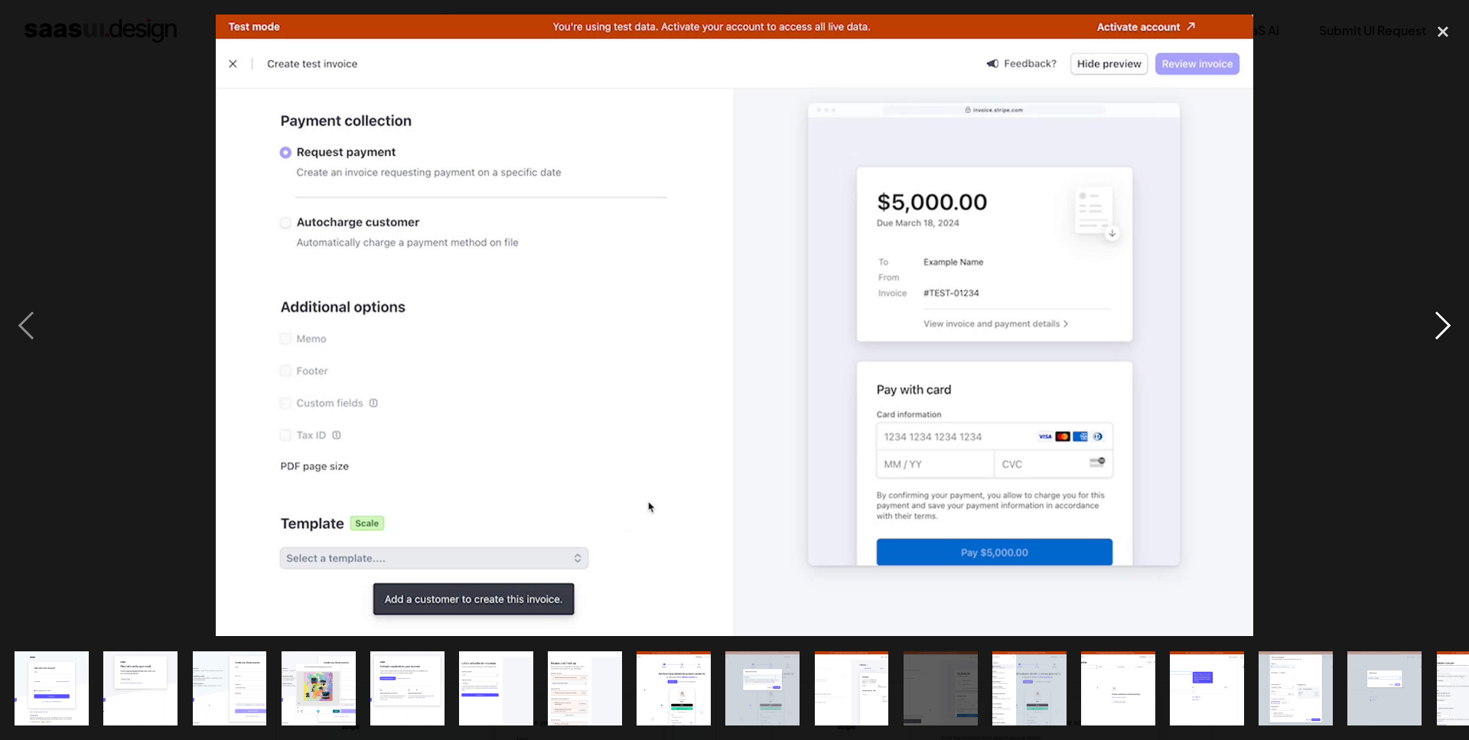
click at [1429, 340] on div "next image" at bounding box center [1443, 326] width 52 height 622
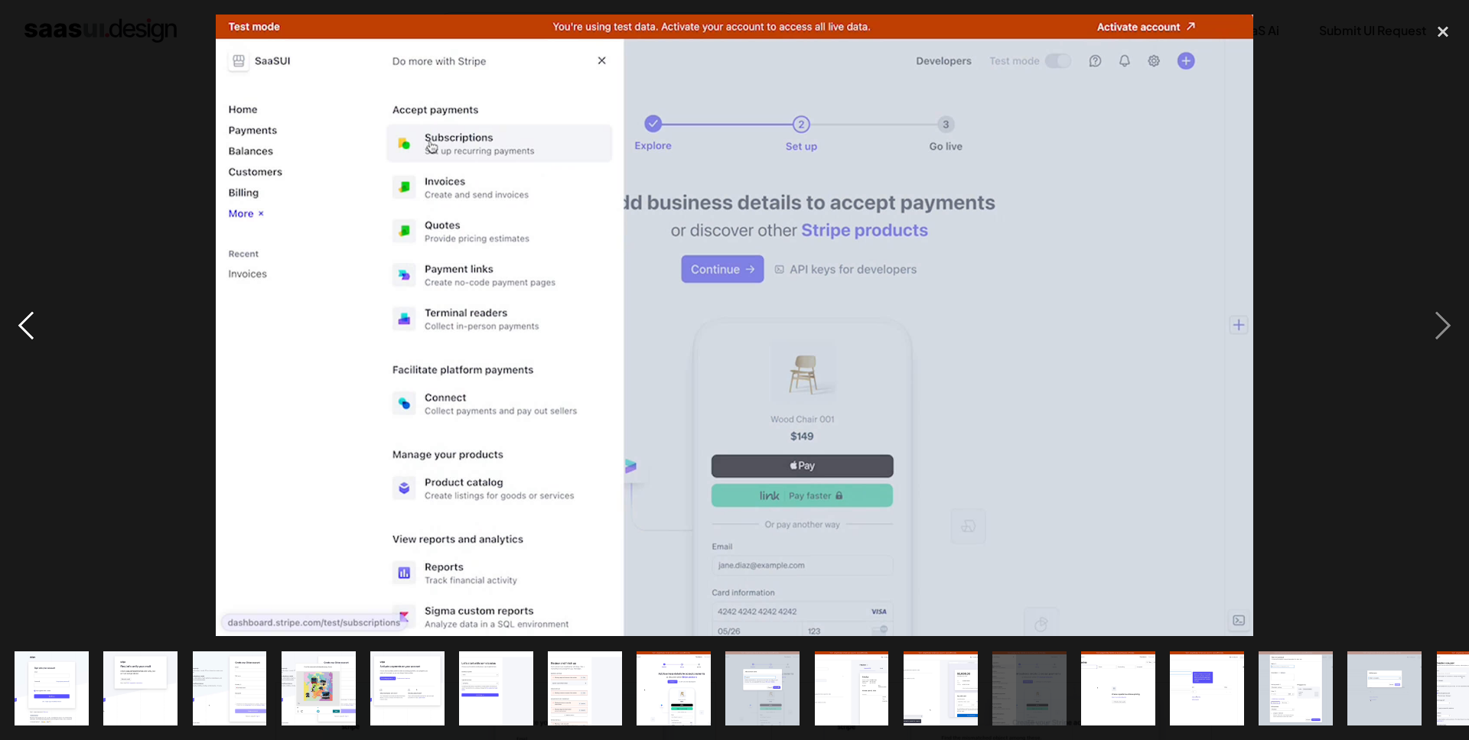
click at [30, 319] on div "previous image" at bounding box center [26, 326] width 52 height 622
